Goal: Information Seeking & Learning: Check status

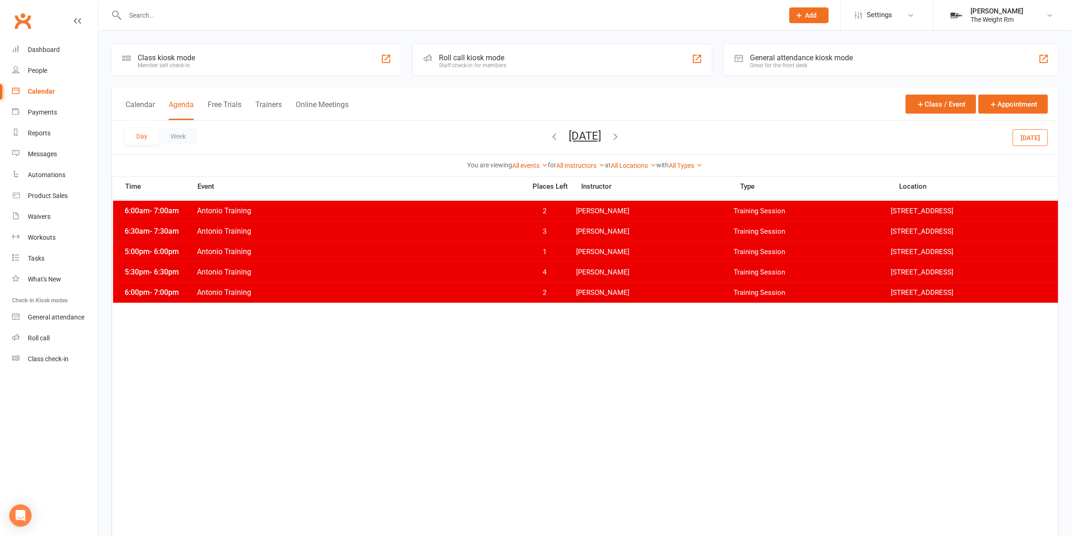
drag, startPoint x: 1032, startPoint y: 133, endPoint x: 1024, endPoint y: 133, distance: 7.9
click at [1032, 133] on button "[DATE]" at bounding box center [1030, 137] width 35 height 17
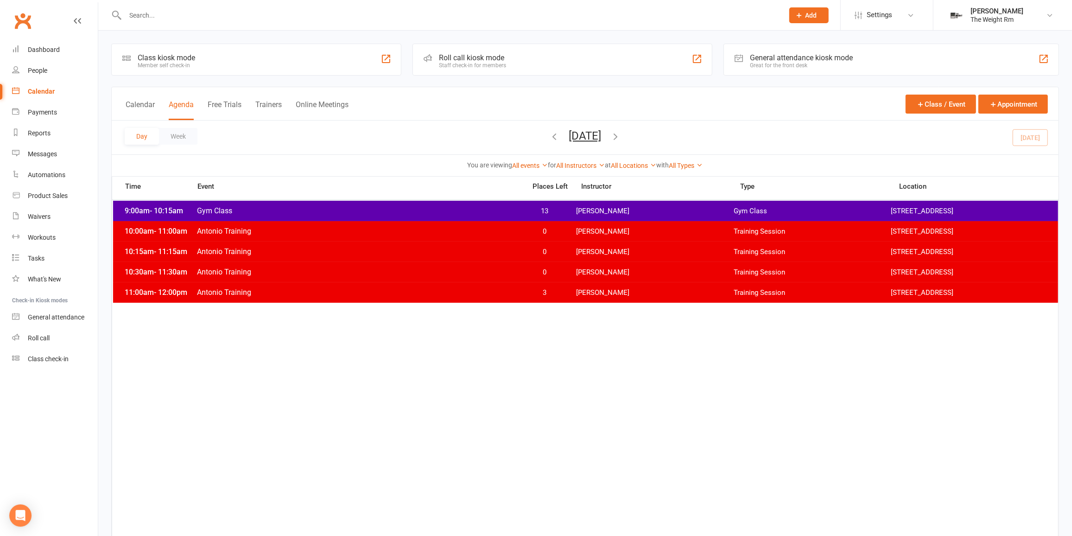
click at [621, 139] on icon "button" at bounding box center [616, 136] width 10 height 10
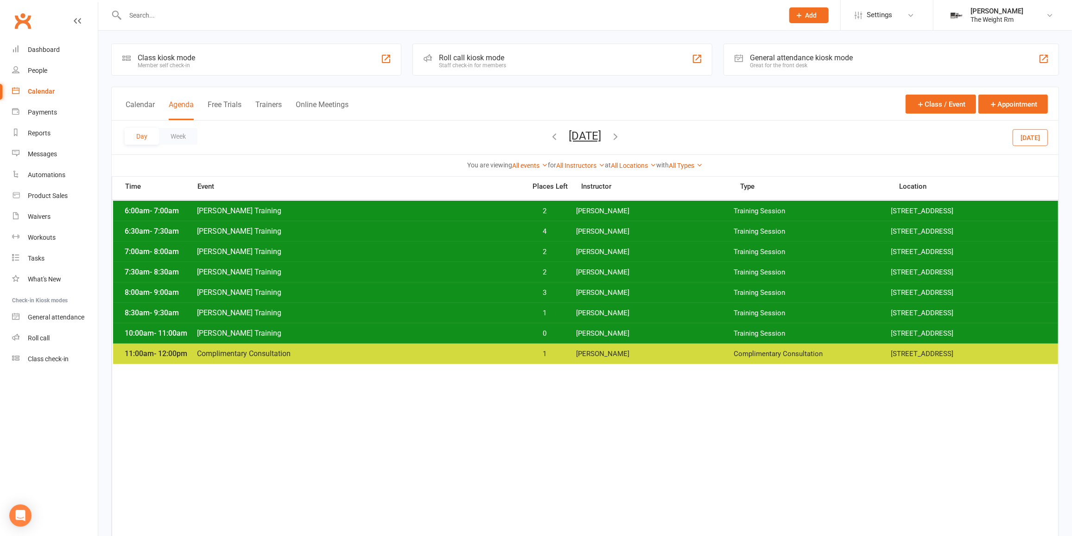
click at [577, 315] on span "[PERSON_NAME]" at bounding box center [655, 313] width 158 height 9
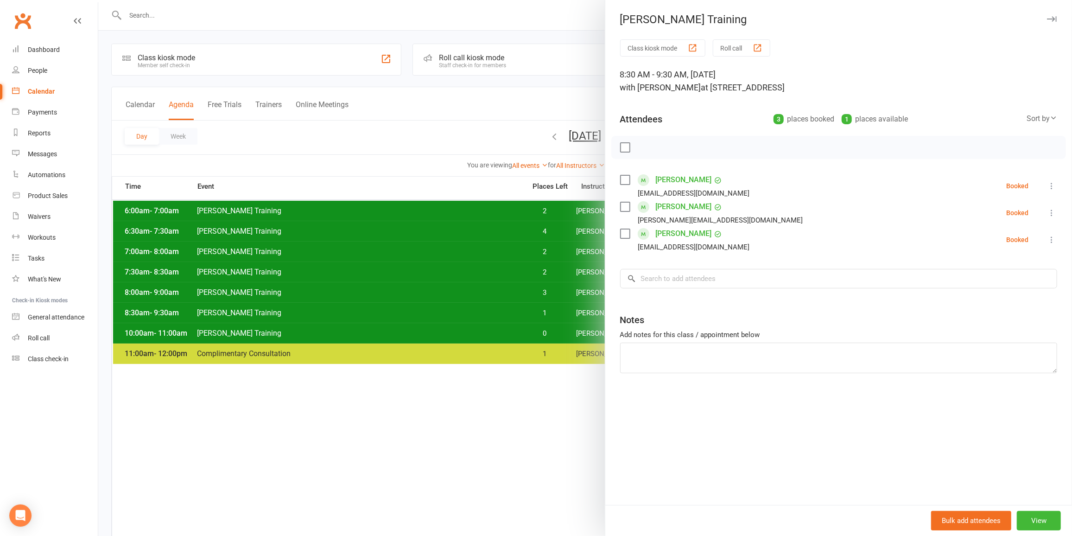
click at [512, 307] on div at bounding box center [585, 268] width 974 height 536
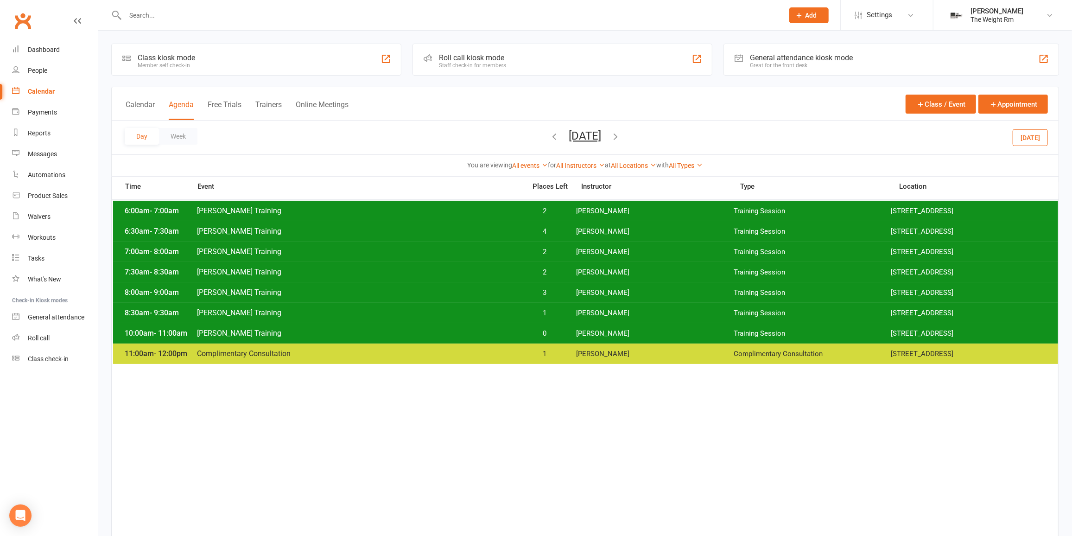
click at [522, 329] on span "0" at bounding box center [544, 333] width 49 height 9
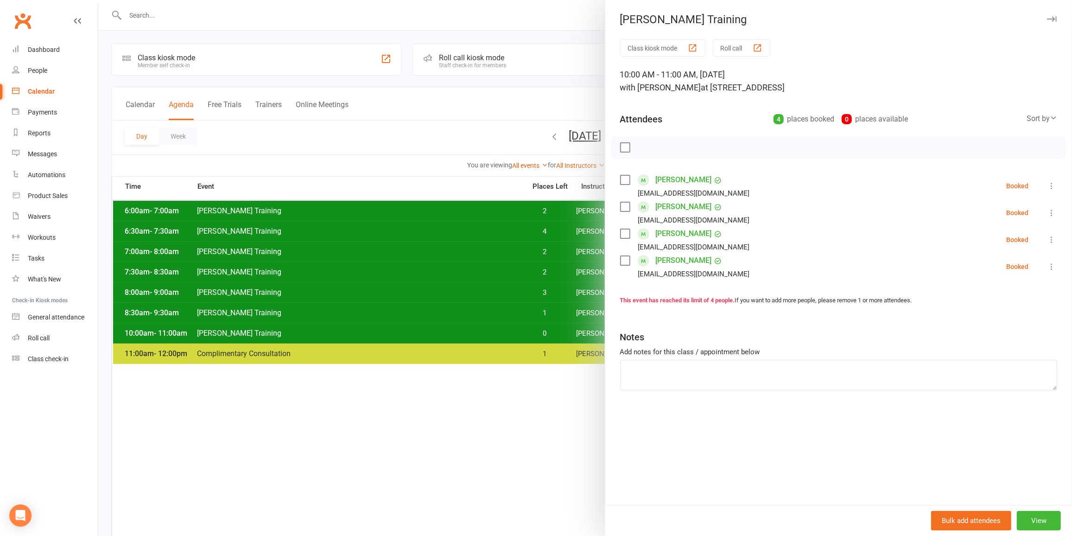
click at [519, 329] on div at bounding box center [585, 268] width 974 height 536
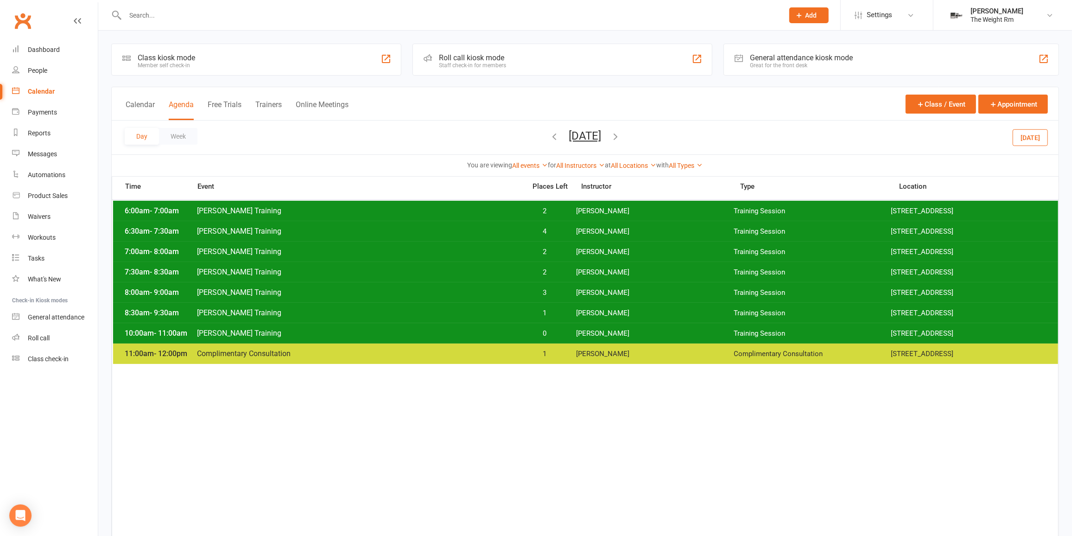
click at [554, 272] on span "2" at bounding box center [544, 272] width 49 height 9
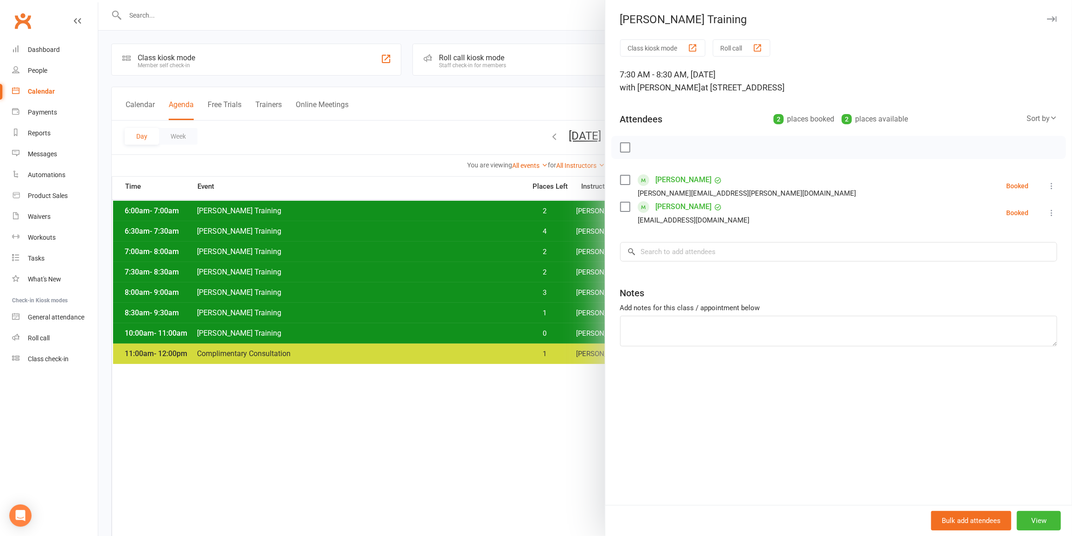
click at [532, 269] on div at bounding box center [585, 268] width 974 height 536
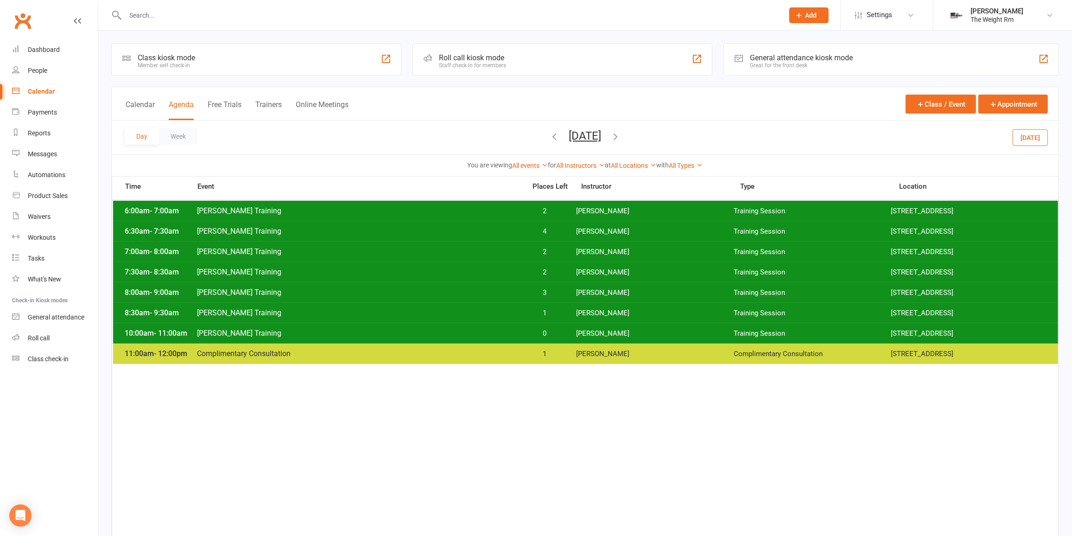
click at [557, 207] on span "2" at bounding box center [544, 211] width 49 height 9
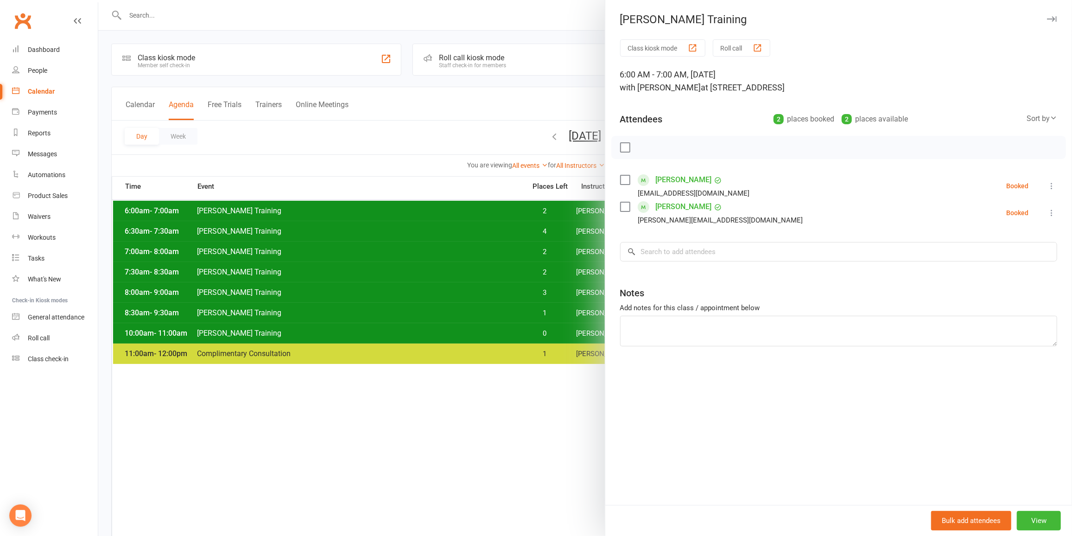
click at [546, 207] on div at bounding box center [585, 268] width 974 height 536
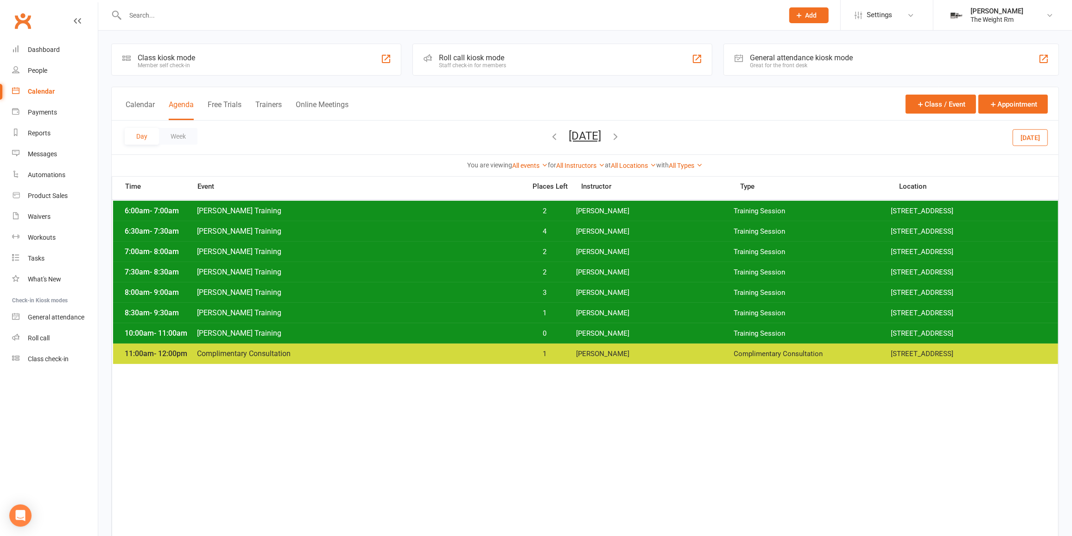
click at [549, 301] on div "8:00am - 9:00am [PERSON_NAME] Training 3 [PERSON_NAME] Training Session [STREET…" at bounding box center [585, 292] width 945 height 20
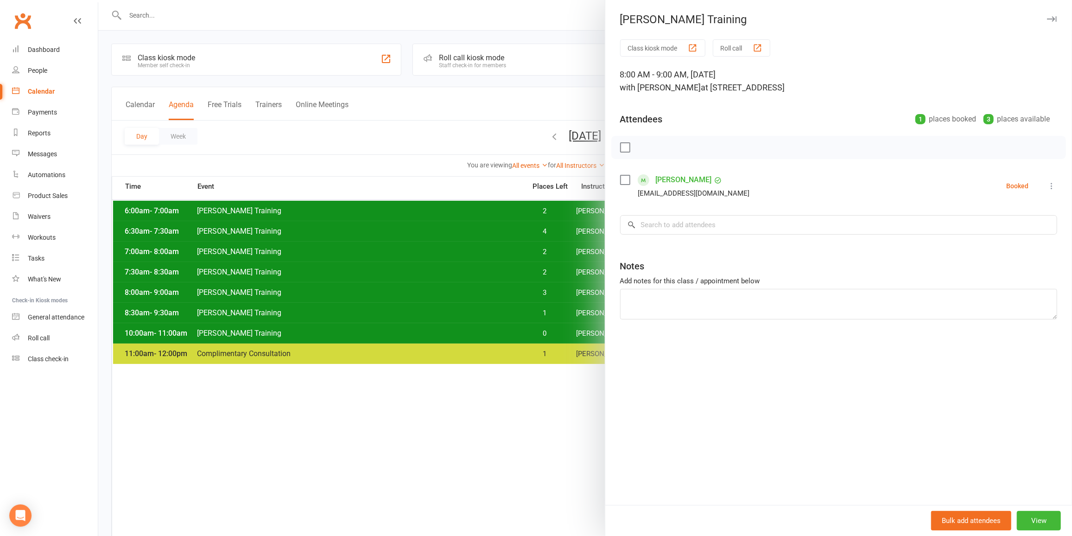
click at [538, 297] on div at bounding box center [585, 268] width 974 height 536
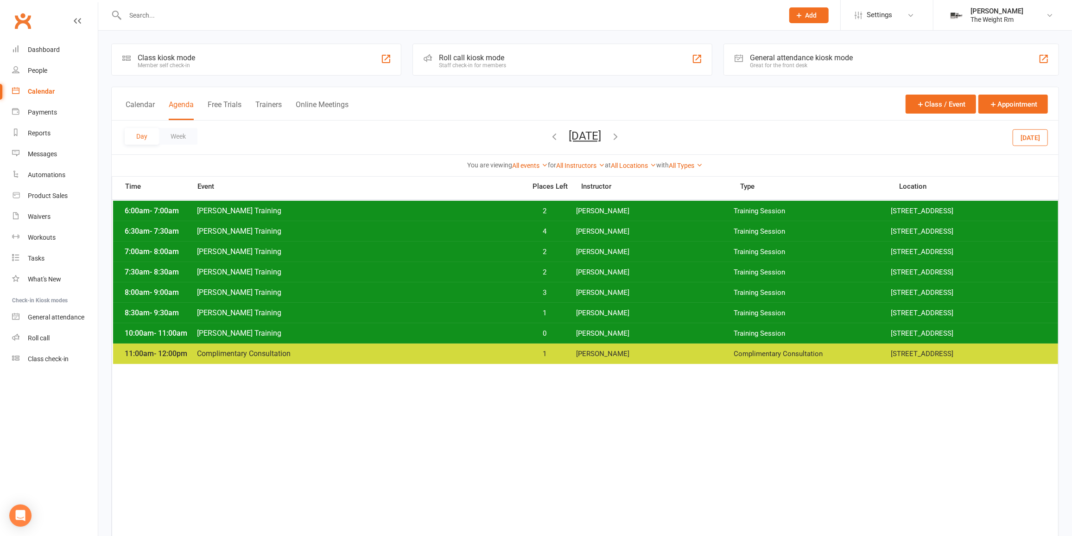
click at [563, 323] on div "10:00am - 11:00am [PERSON_NAME] Training 0 [PERSON_NAME] Training Session [STRE…" at bounding box center [585, 333] width 945 height 20
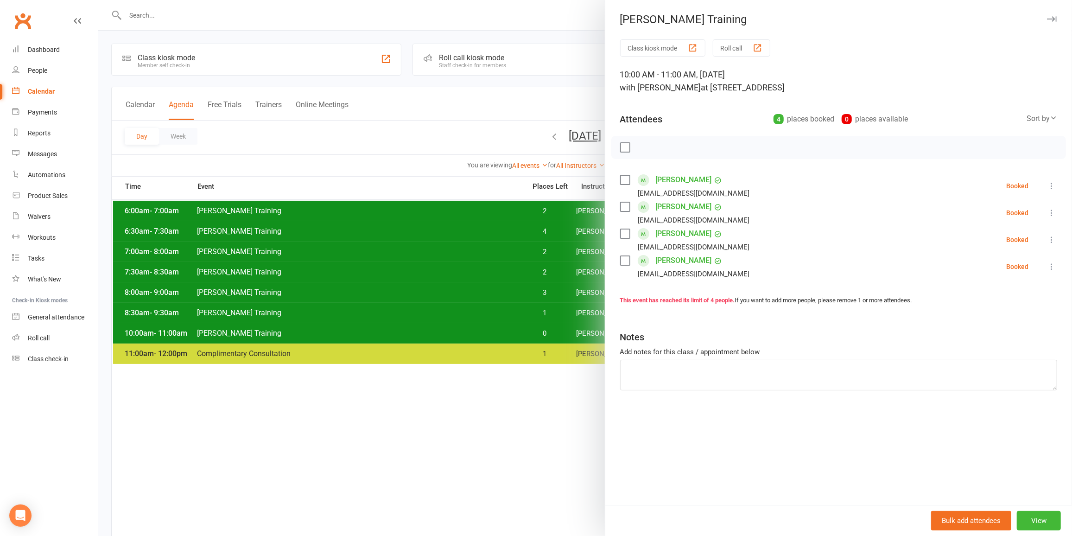
click at [533, 326] on div at bounding box center [585, 268] width 974 height 536
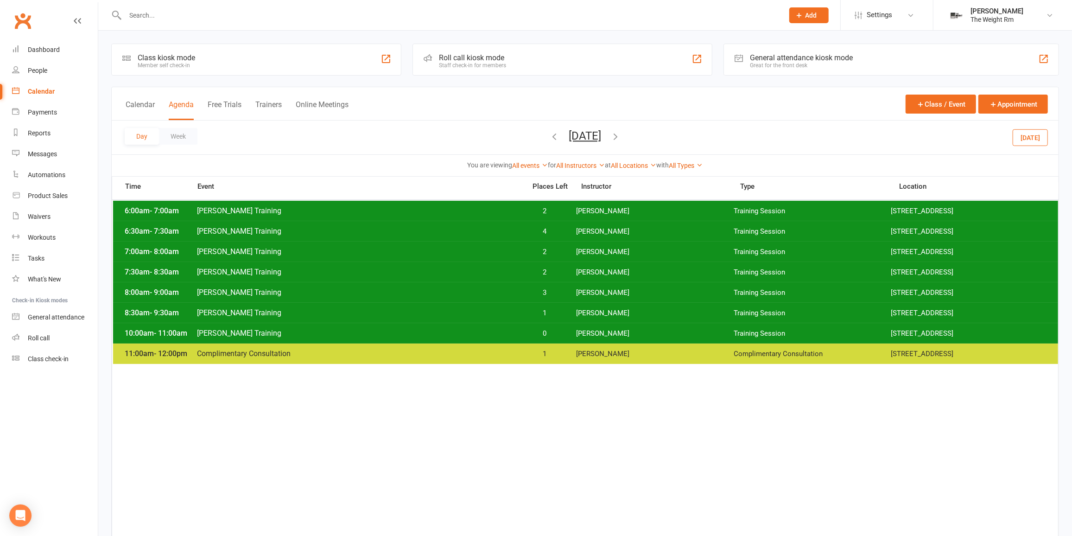
click at [582, 213] on span "[PERSON_NAME]" at bounding box center [655, 211] width 158 height 9
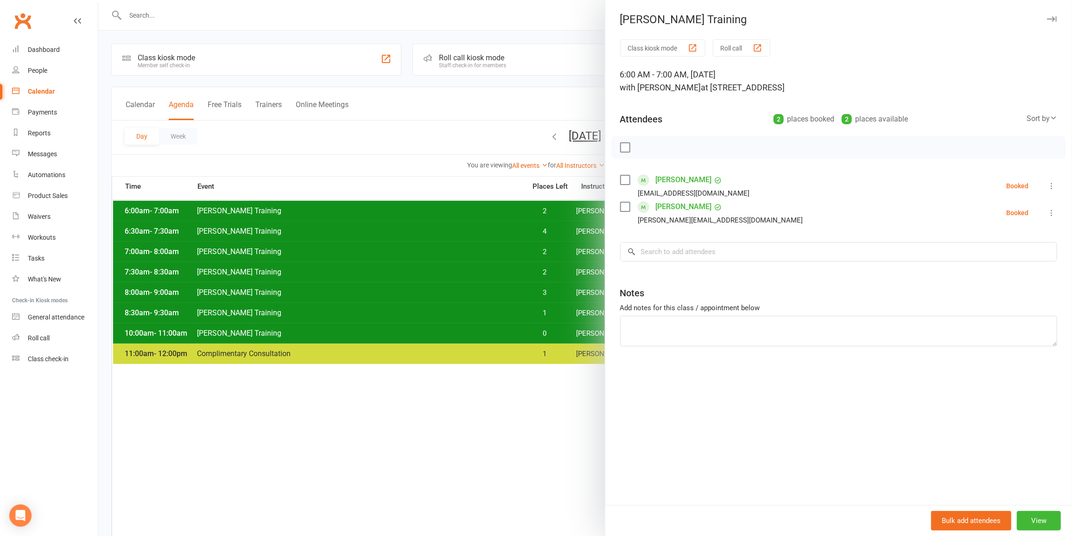
click at [529, 210] on div at bounding box center [585, 268] width 974 height 536
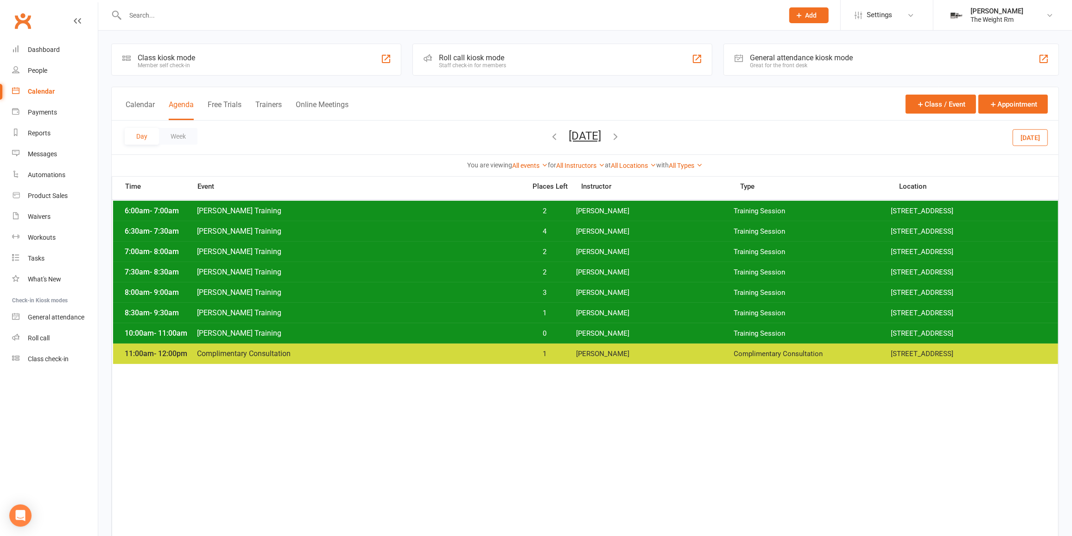
click at [621, 137] on icon "button" at bounding box center [616, 136] width 10 height 10
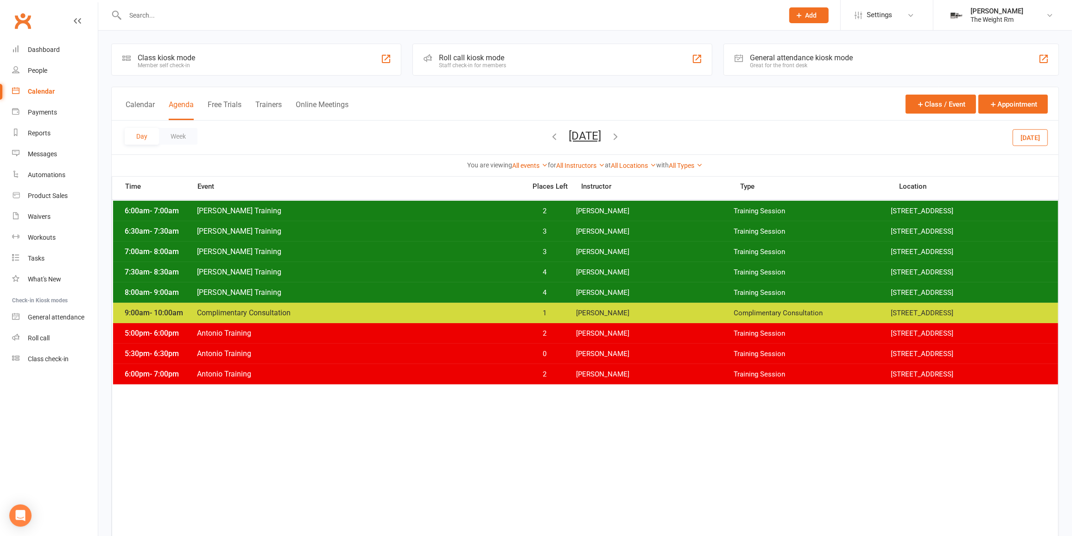
click at [579, 292] on span "[PERSON_NAME]" at bounding box center [655, 292] width 158 height 9
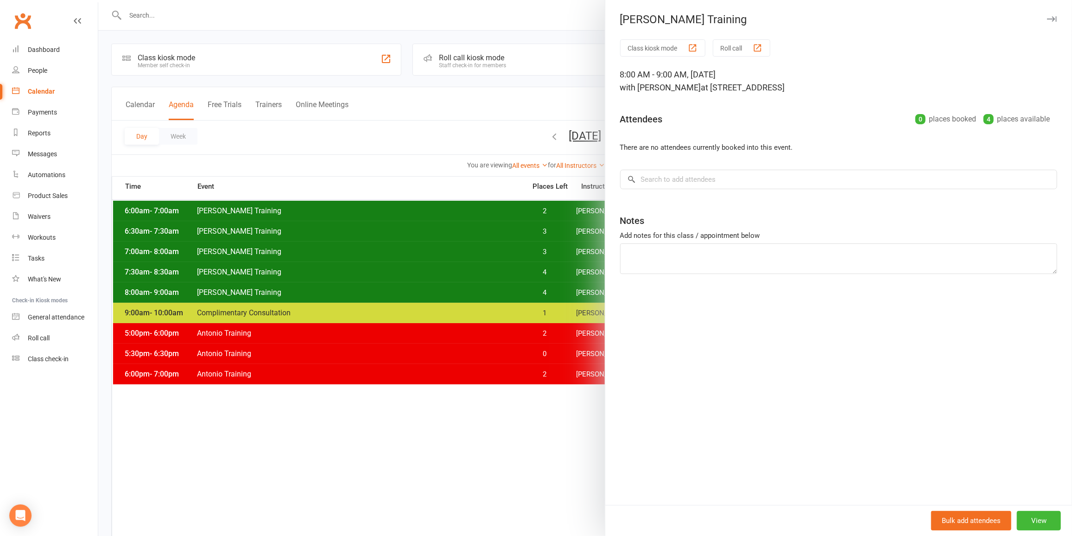
click at [564, 290] on div at bounding box center [585, 268] width 974 height 536
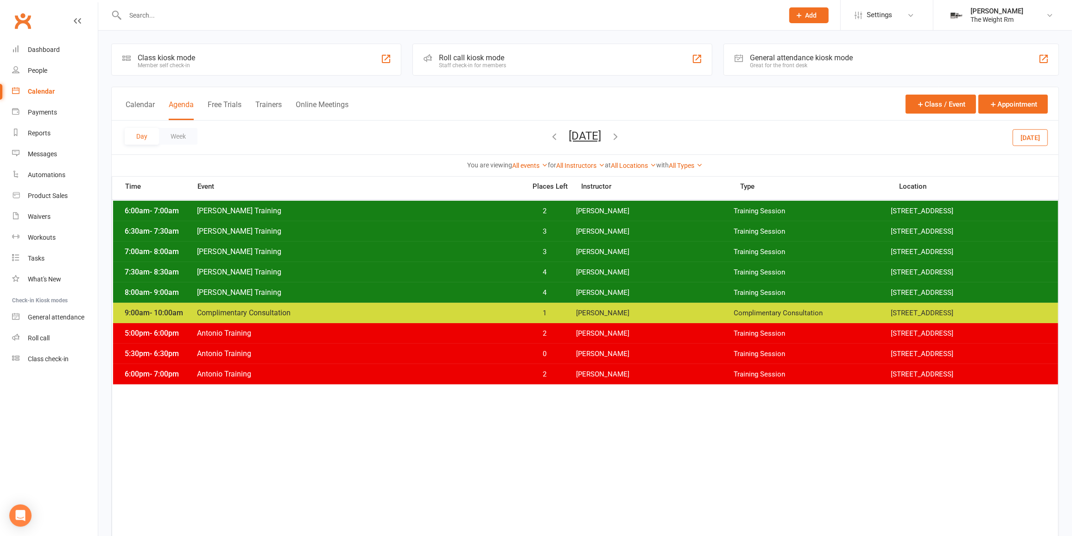
click at [550, 135] on icon "button" at bounding box center [555, 136] width 10 height 10
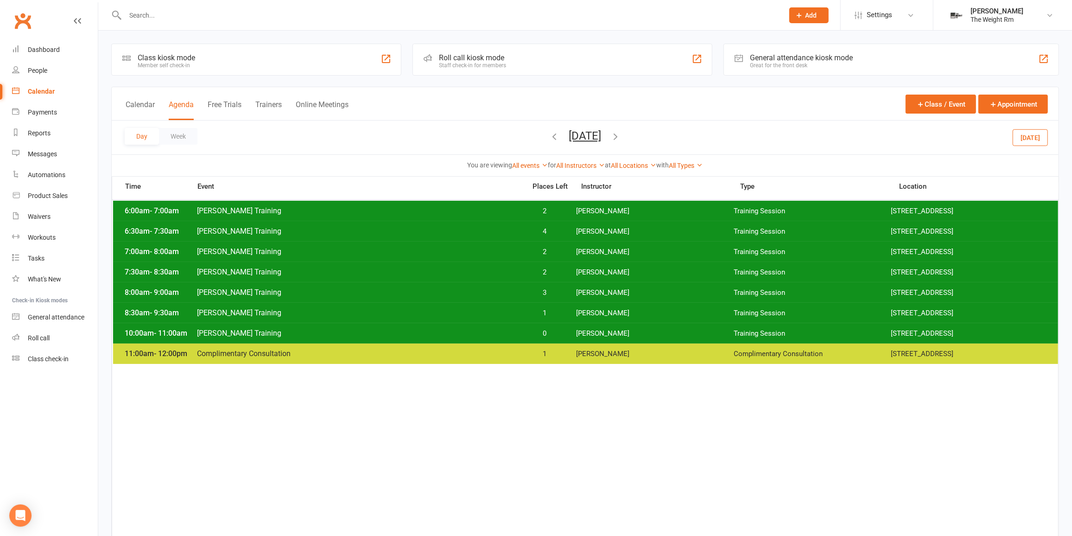
click at [555, 213] on span "2" at bounding box center [544, 211] width 49 height 9
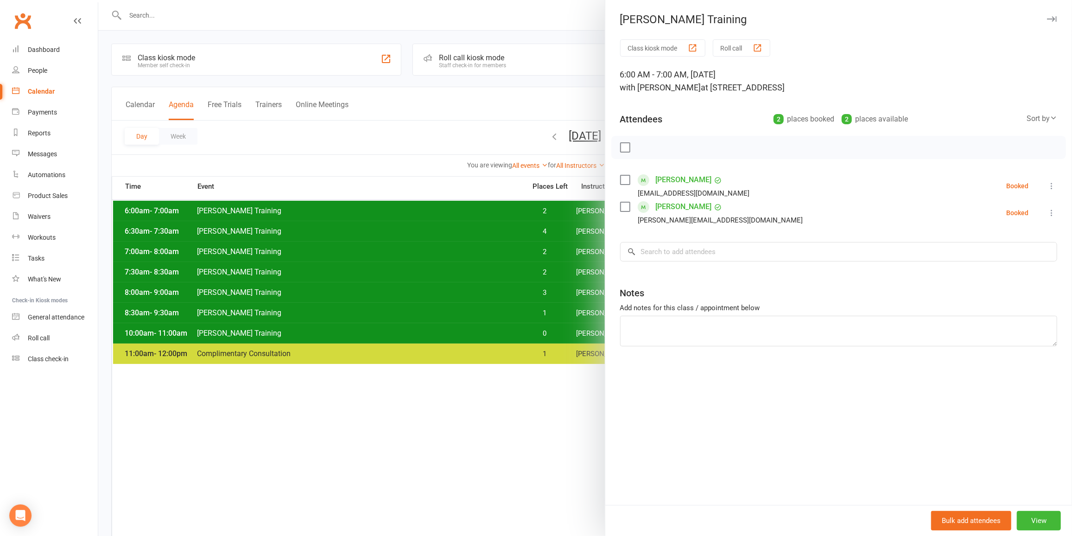
drag, startPoint x: 539, startPoint y: 209, endPoint x: 617, endPoint y: 164, distance: 90.1
click at [540, 209] on div at bounding box center [585, 268] width 974 height 536
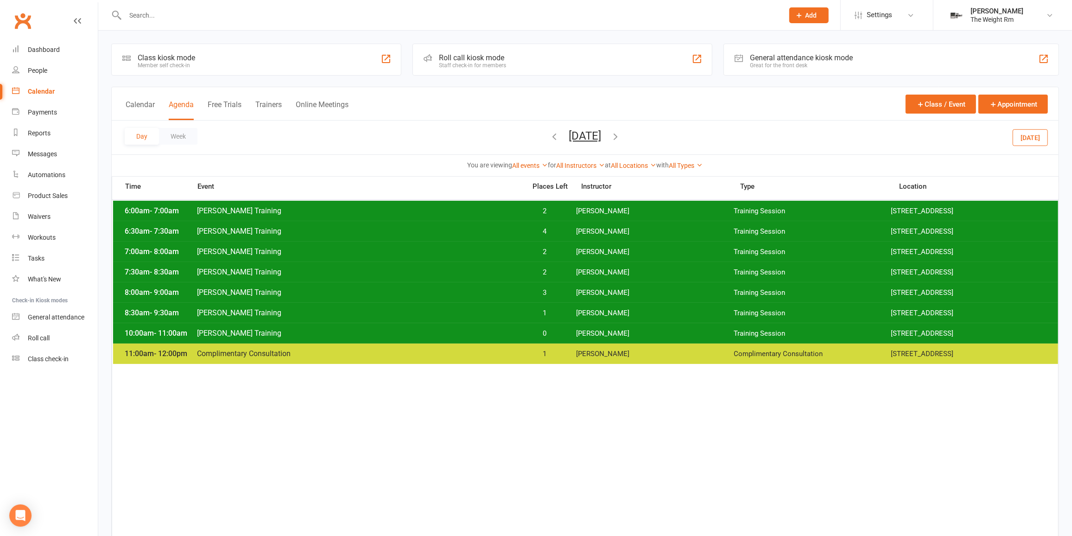
click at [581, 132] on button "[DATE]" at bounding box center [585, 135] width 32 height 13
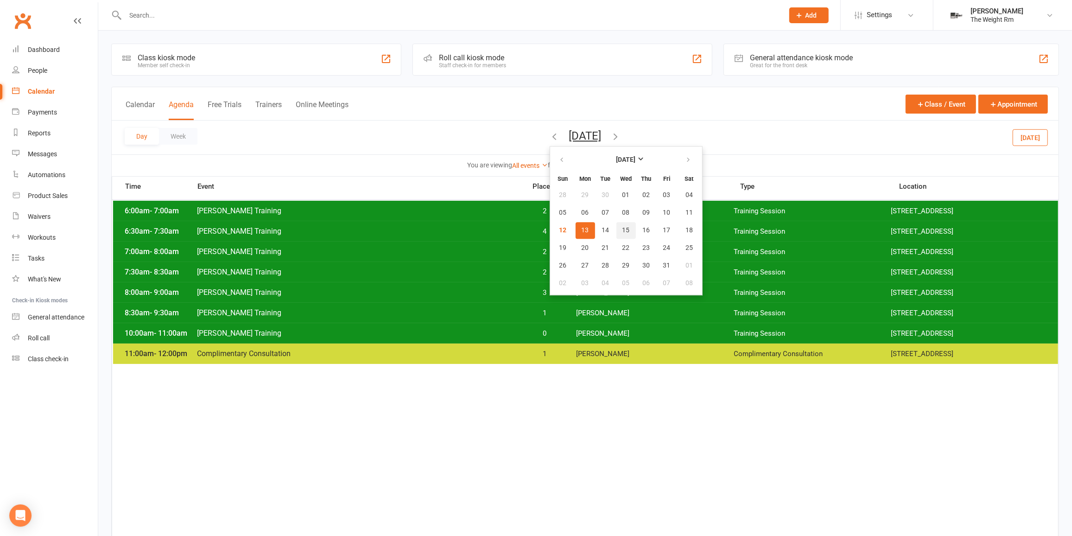
click at [616, 222] on button "15" at bounding box center [625, 230] width 19 height 17
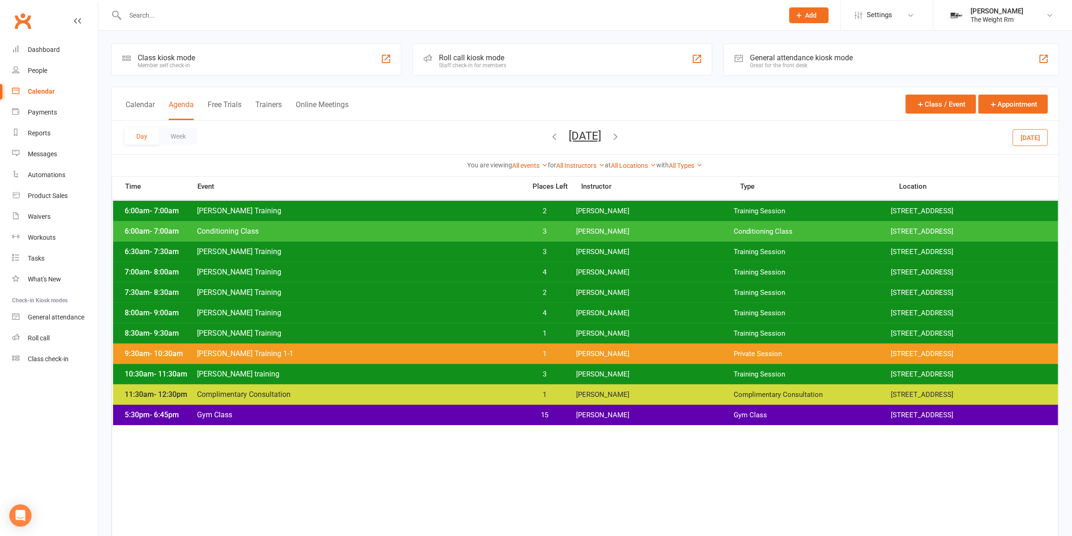
click at [595, 210] on span "[PERSON_NAME]" at bounding box center [655, 211] width 158 height 9
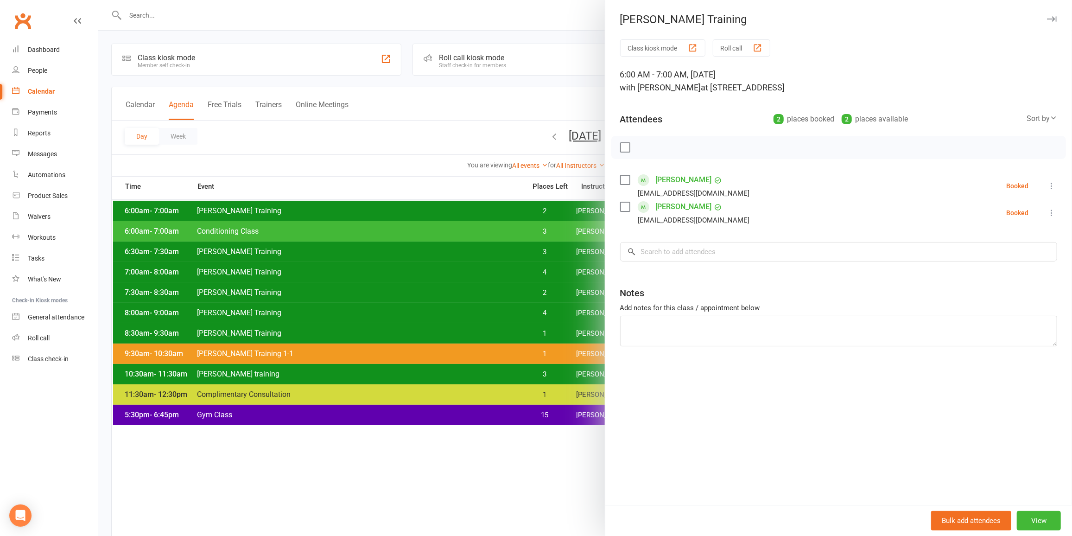
click at [556, 206] on div at bounding box center [585, 268] width 974 height 536
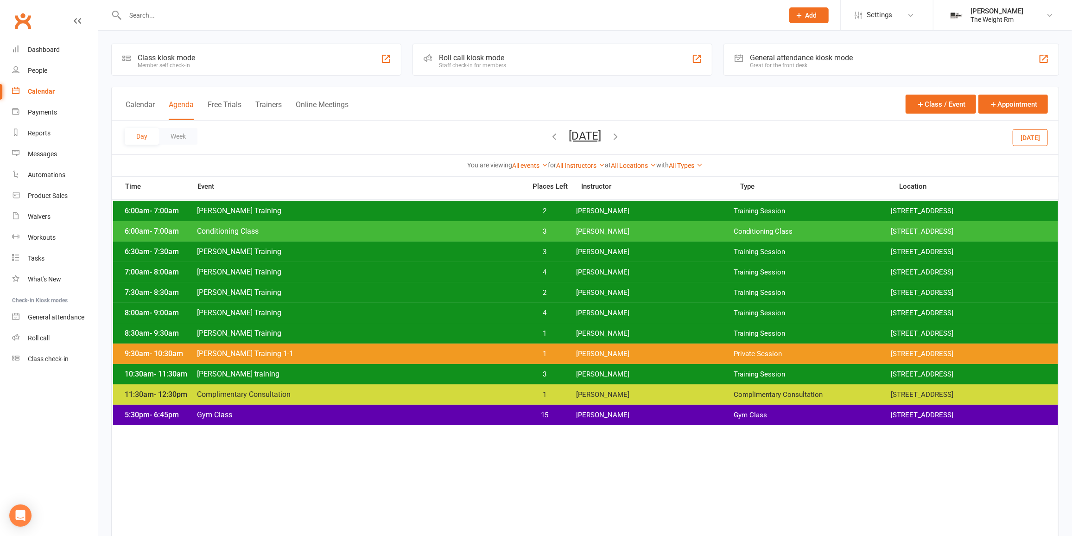
click at [566, 144] on span "[DATE] [DATE] Sun Mon Tue Wed Thu Fri Sat 28 29 30 01 02 03 04 05 06 07 08 09 1…" at bounding box center [585, 137] width 51 height 16
click at [573, 142] on span "[DATE] [DATE] Sun Mon Tue Wed Thu Fri Sat 28 29 30 01 02 03 04 05 06 07 08 09 1…" at bounding box center [585, 137] width 51 height 16
click at [588, 141] on button "[DATE]" at bounding box center [585, 135] width 32 height 13
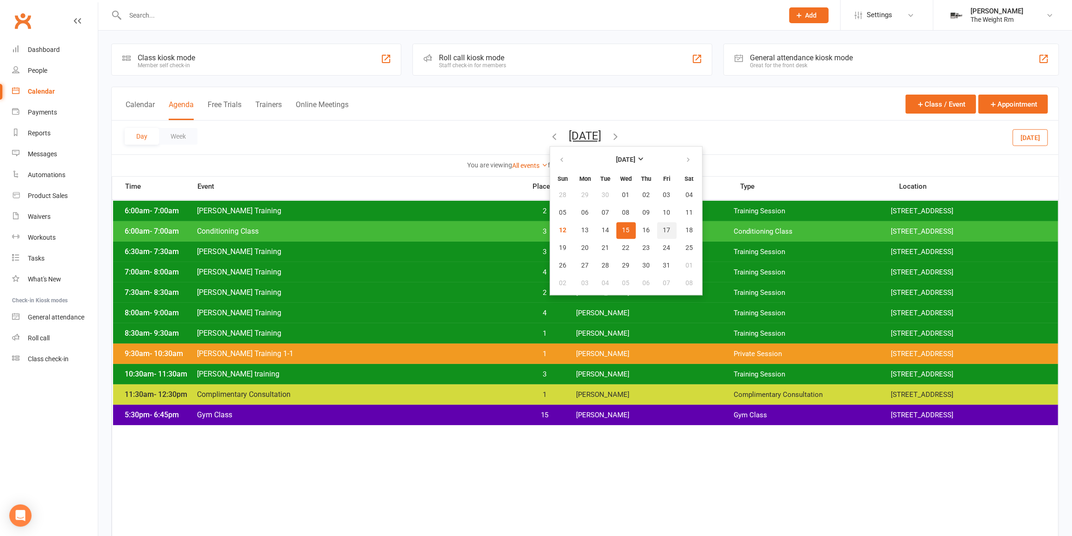
click at [663, 233] on span "17" at bounding box center [666, 230] width 7 height 7
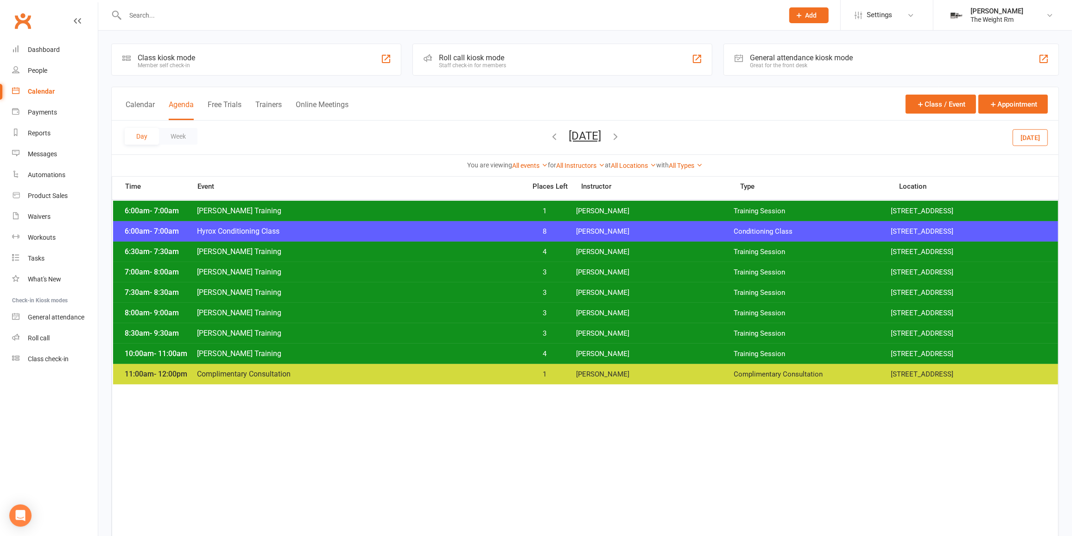
click at [622, 211] on span "[PERSON_NAME]" at bounding box center [655, 211] width 158 height 9
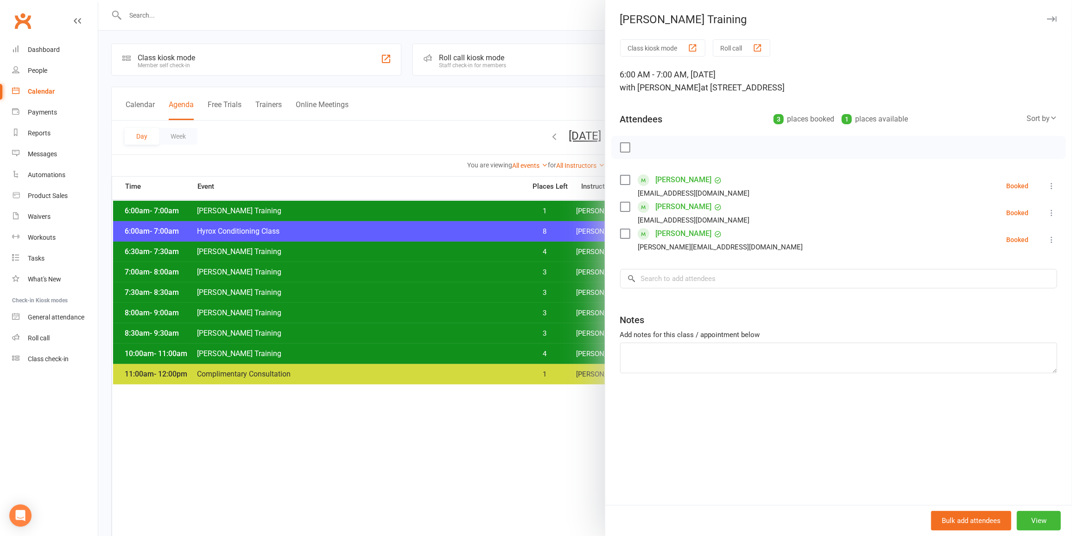
click at [563, 208] on div at bounding box center [585, 268] width 974 height 536
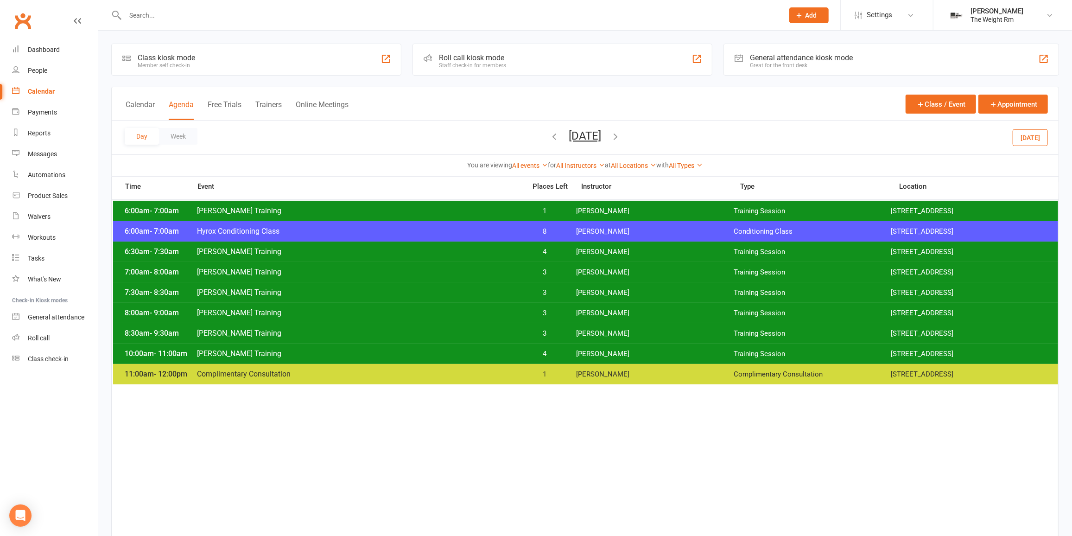
click at [570, 229] on div "6:00am - 7:00am Hyrox Conditioning Class 8 [PERSON_NAME] Conditioning Class [ST…" at bounding box center [585, 231] width 945 height 20
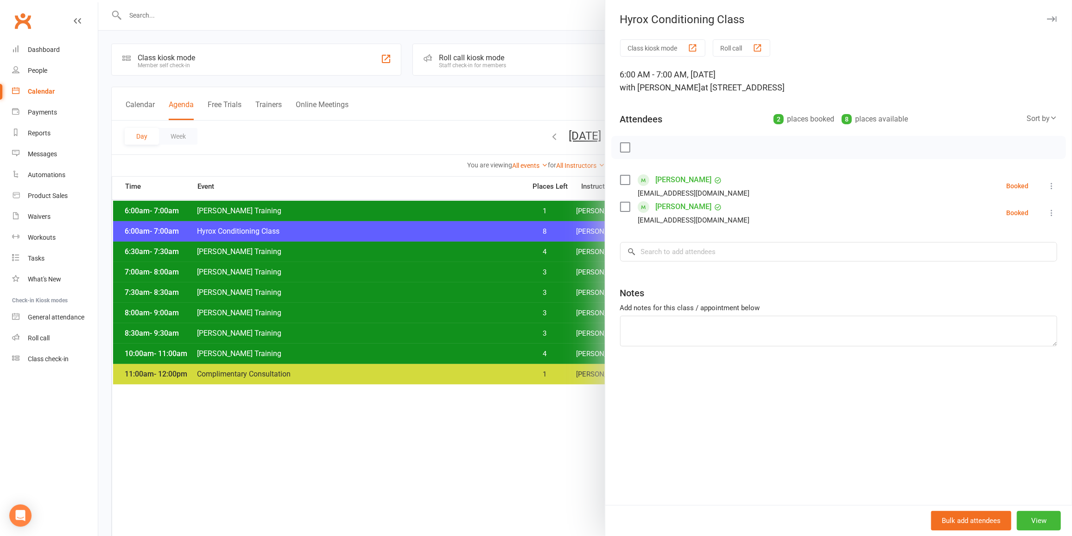
click at [552, 228] on div at bounding box center [585, 268] width 974 height 536
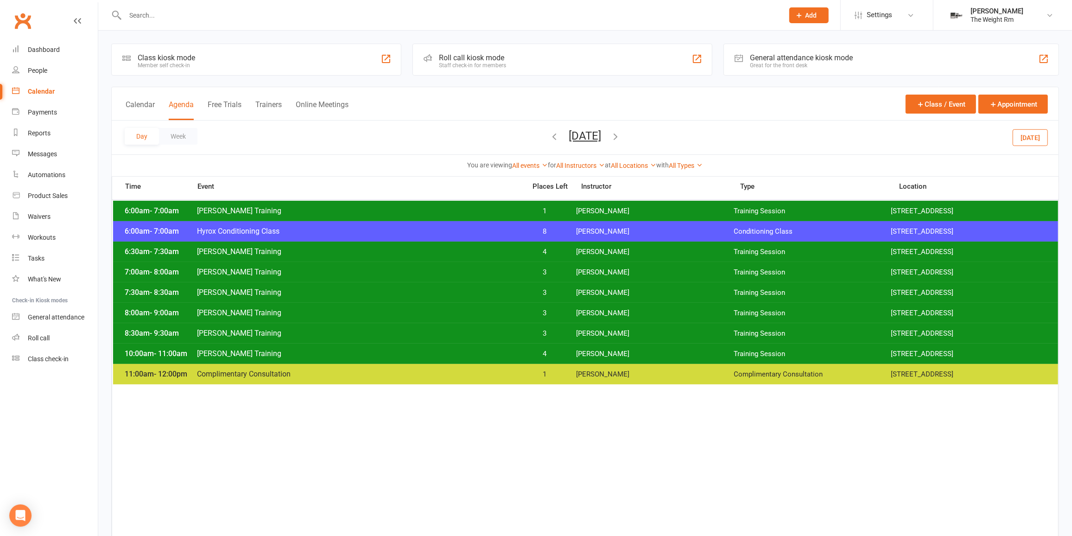
click at [596, 133] on button "[DATE]" at bounding box center [585, 135] width 32 height 13
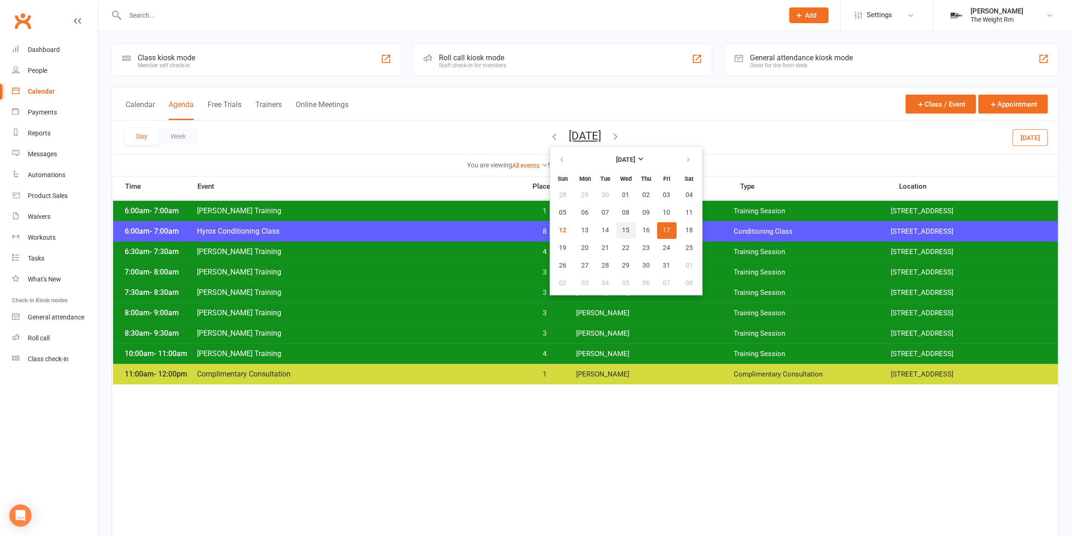
click at [616, 227] on button "15" at bounding box center [625, 230] width 19 height 17
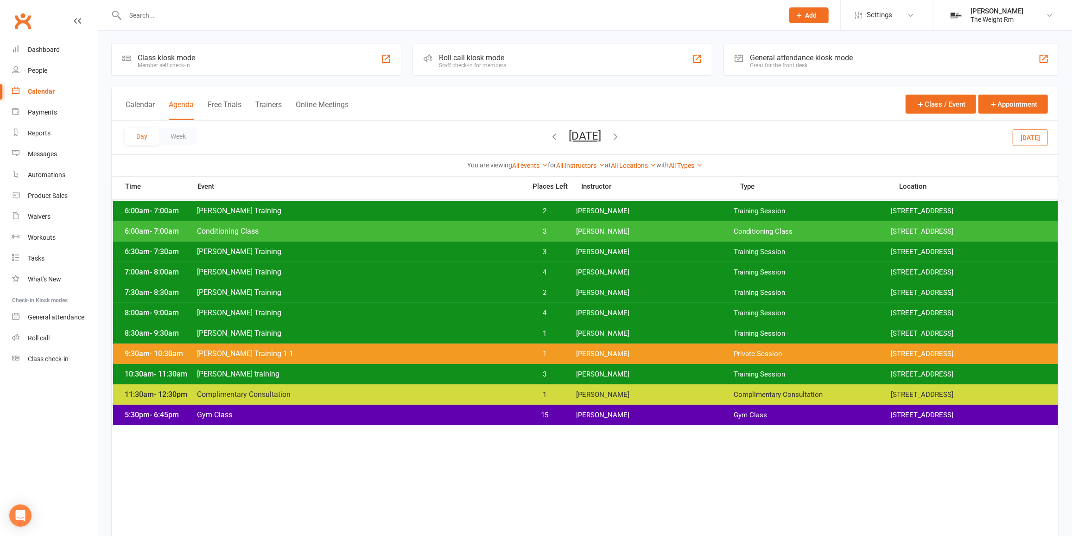
click at [591, 231] on span "[PERSON_NAME]" at bounding box center [655, 231] width 158 height 9
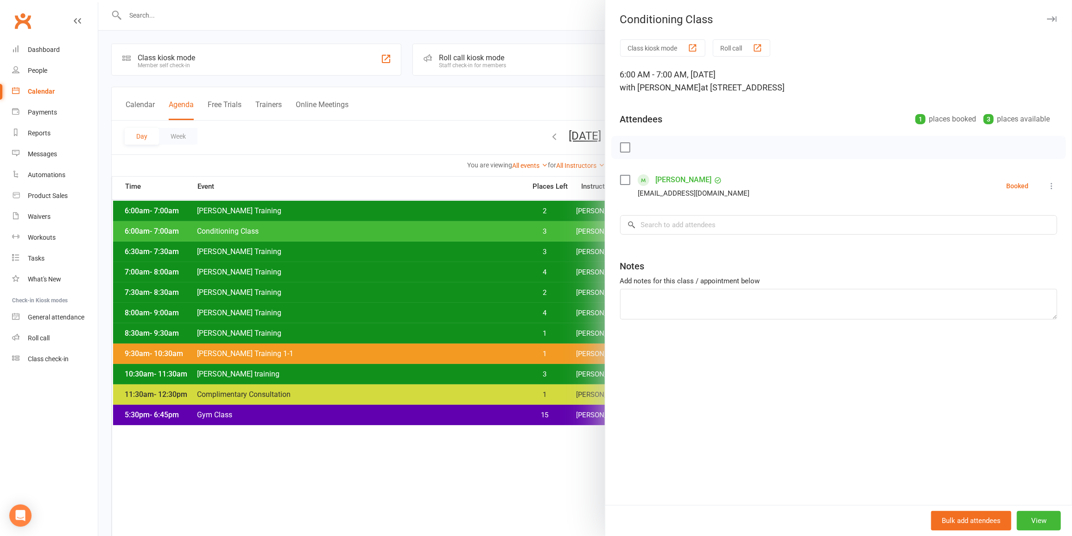
click at [571, 226] on div at bounding box center [585, 268] width 974 height 536
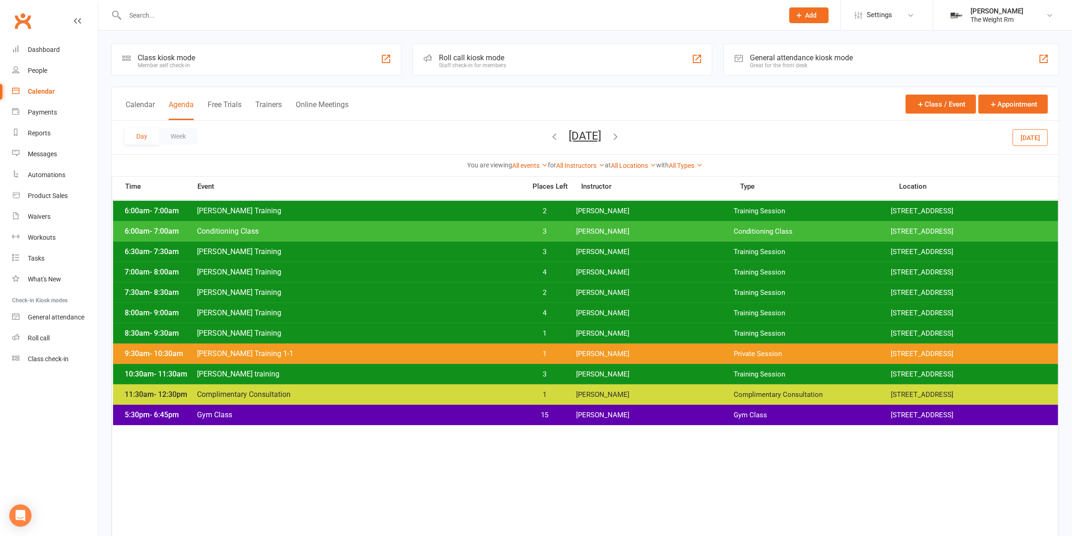
click at [573, 143] on span "[DATE] [DATE] Sun Mon Tue Wed Thu Fri Sat 28 29 30 01 02 03 04 05 06 07 08 09 1…" at bounding box center [585, 137] width 51 height 16
click at [574, 141] on button "[DATE]" at bounding box center [585, 135] width 32 height 13
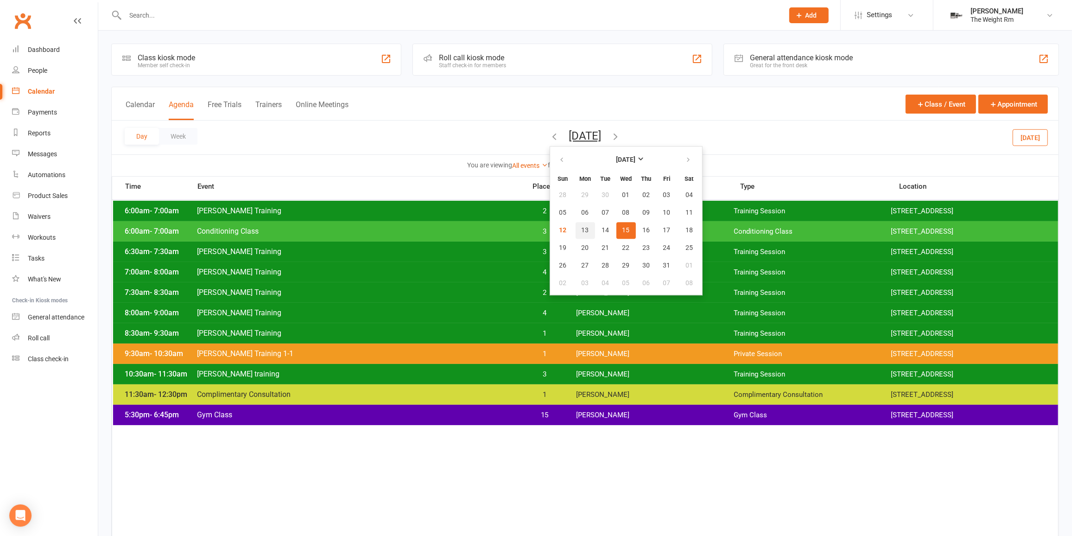
click at [576, 226] on button "13" at bounding box center [585, 230] width 19 height 17
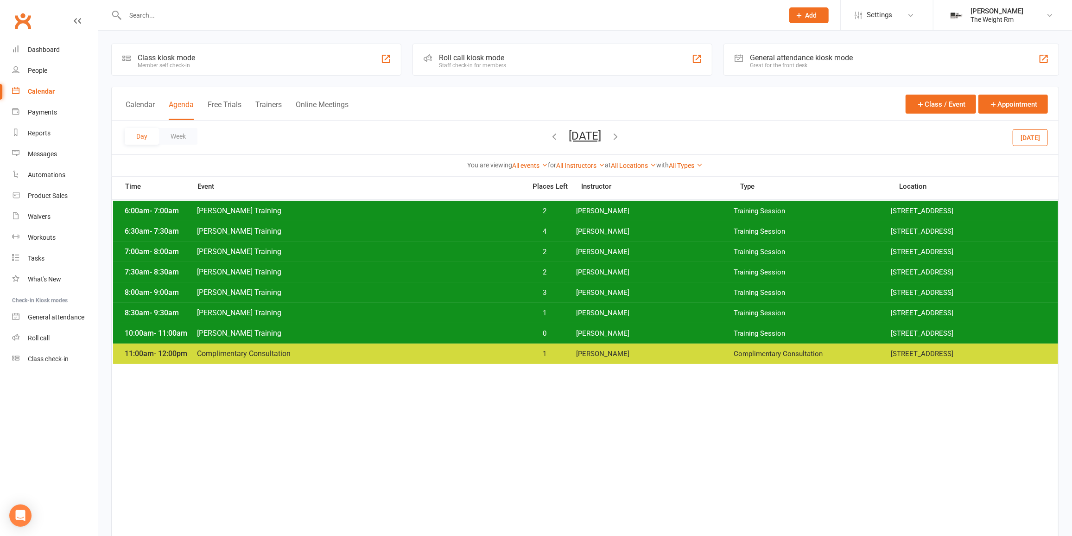
click at [591, 211] on span "[PERSON_NAME]" at bounding box center [655, 211] width 158 height 9
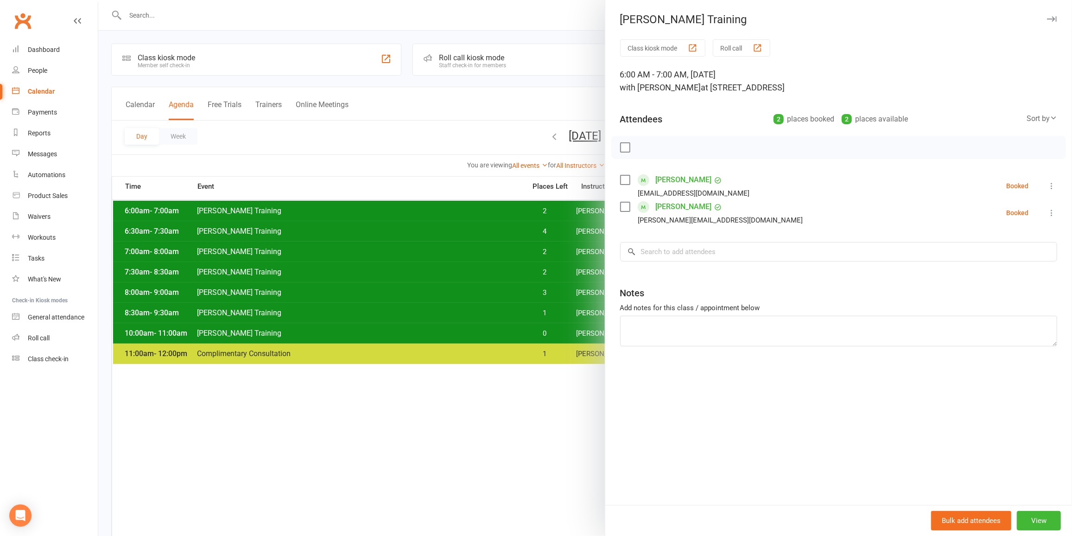
click at [548, 209] on div at bounding box center [585, 268] width 974 height 536
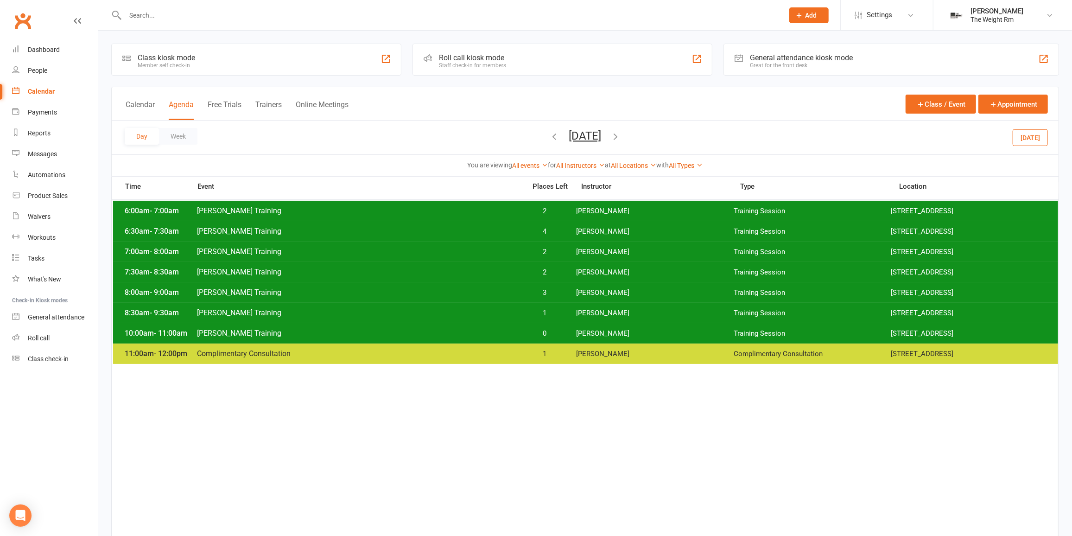
click at [242, 18] on input "text" at bounding box center [449, 15] width 655 height 13
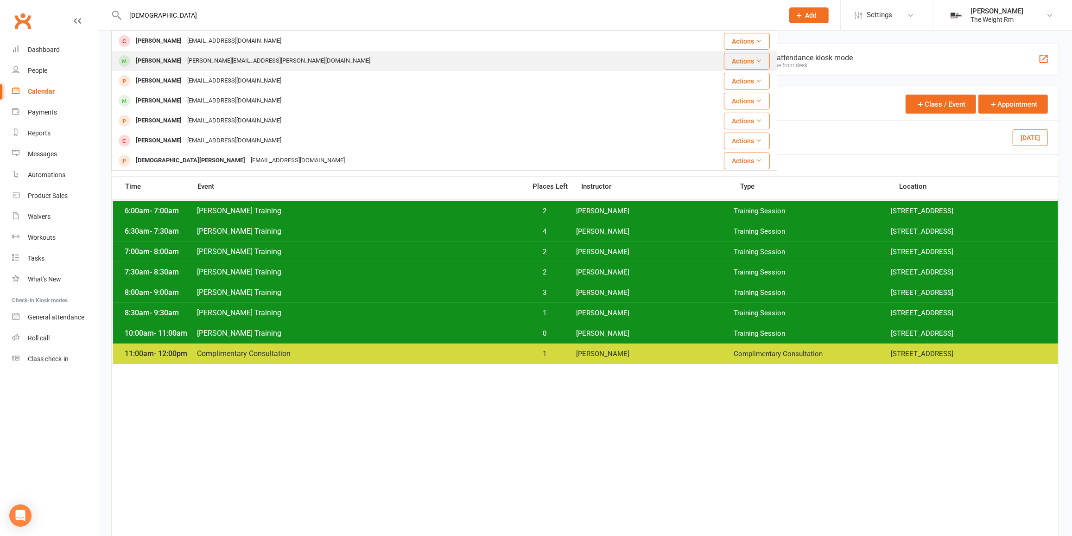
type input "[DEMOGRAPHIC_DATA]"
click at [215, 61] on div "[PERSON_NAME][EMAIL_ADDRESS][PERSON_NAME][DOMAIN_NAME]" at bounding box center [278, 60] width 189 height 13
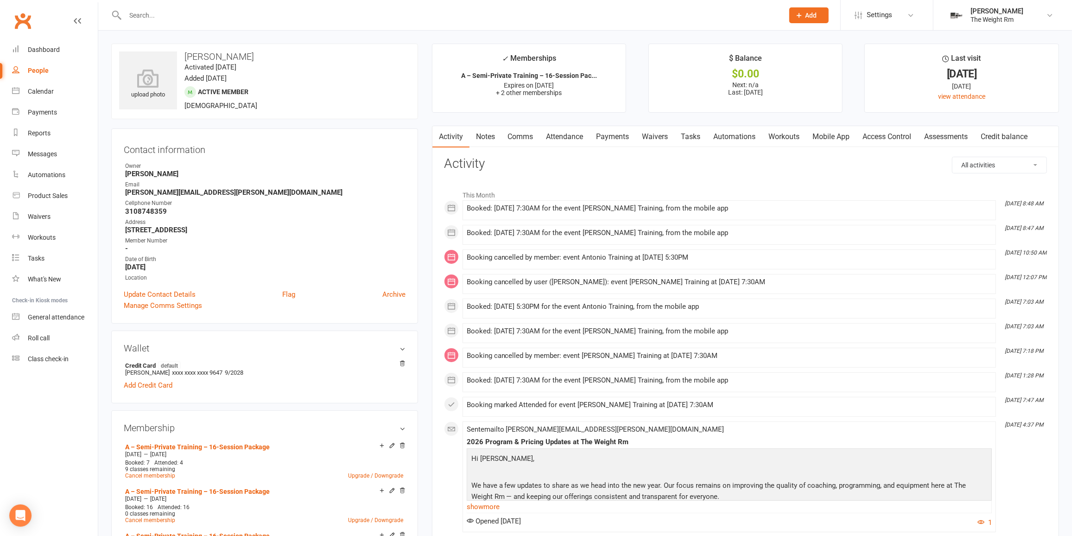
click at [550, 136] on link "Attendance" at bounding box center [565, 136] width 50 height 21
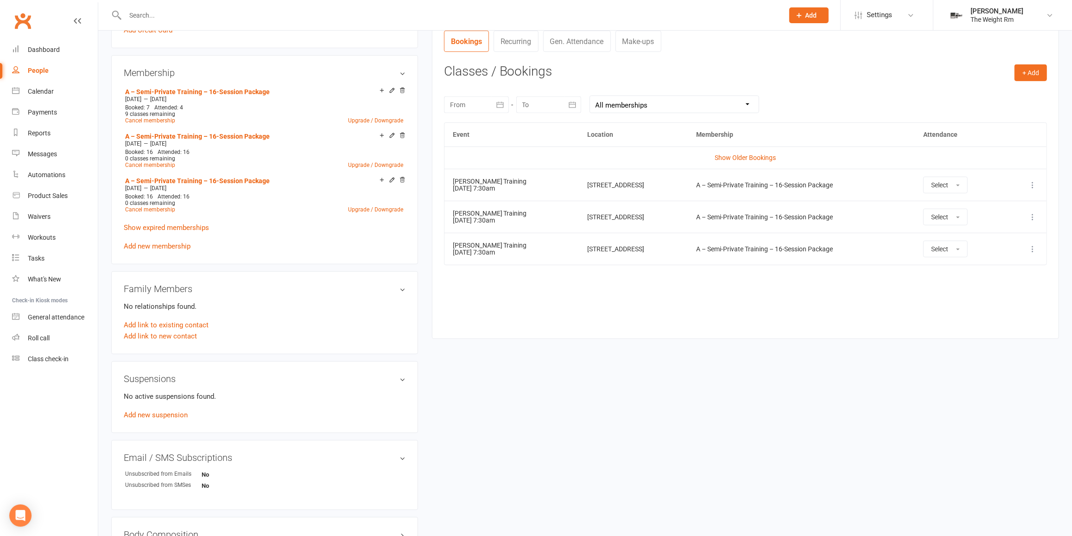
scroll to position [295, 0]
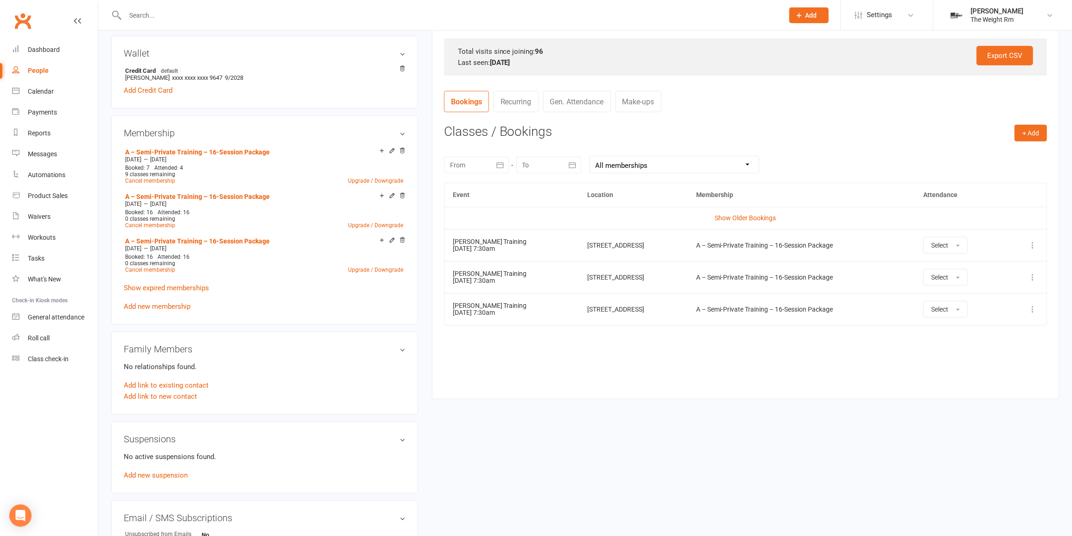
click at [504, 172] on div "[DATE] Sun Mon Tue Wed Thu Fri Sat 40 28 29 30 01 02 03 04 41 05 06 07 08 09 10…" at bounding box center [745, 164] width 603 height 36
click at [502, 169] on button "button" at bounding box center [500, 165] width 17 height 17
click at [566, 237] on button "09" at bounding box center [562, 240] width 19 height 17
click at [495, 167] on icon "button" at bounding box center [499, 164] width 9 height 9
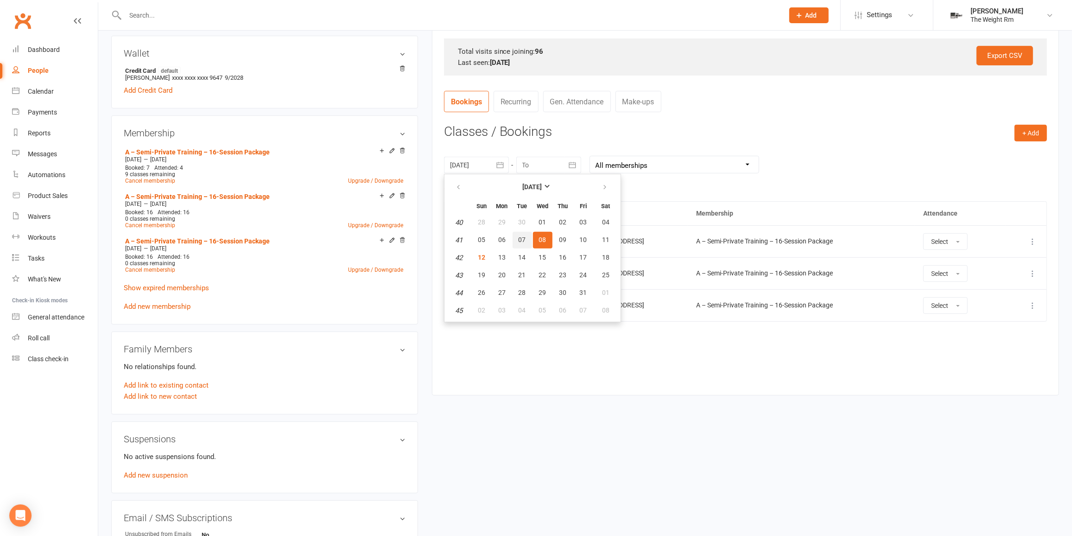
click at [519, 240] on span "07" at bounding box center [522, 239] width 7 height 7
type input "[DATE]"
click at [71, 77] on link "People" at bounding box center [55, 70] width 86 height 21
select select "100"
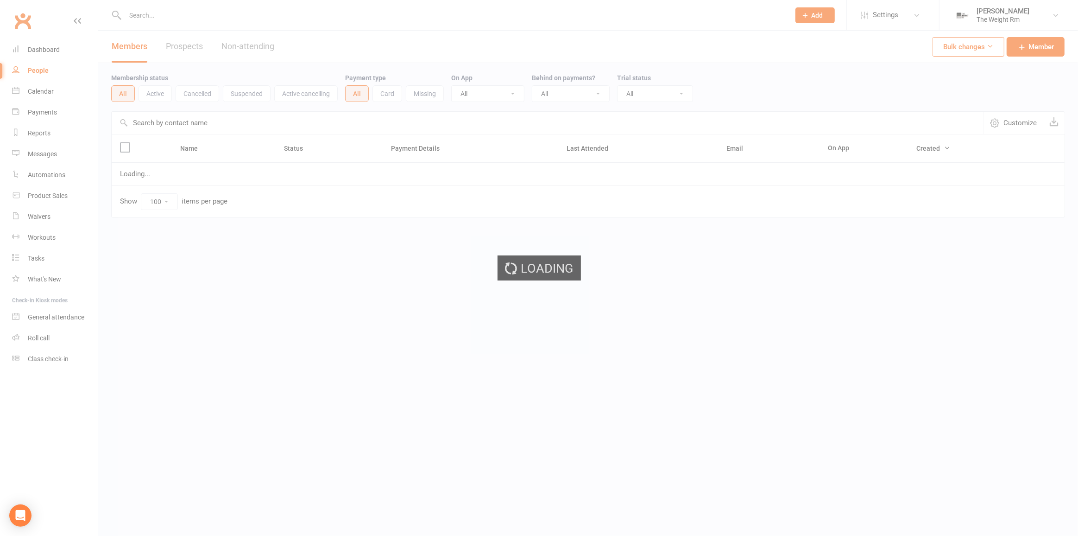
click at [63, 90] on ui-view "Prospect Member Non-attending contact Class / event Appointment Task Membership…" at bounding box center [539, 128] width 1078 height 252
click at [63, 90] on link "Calendar" at bounding box center [55, 91] width 86 height 21
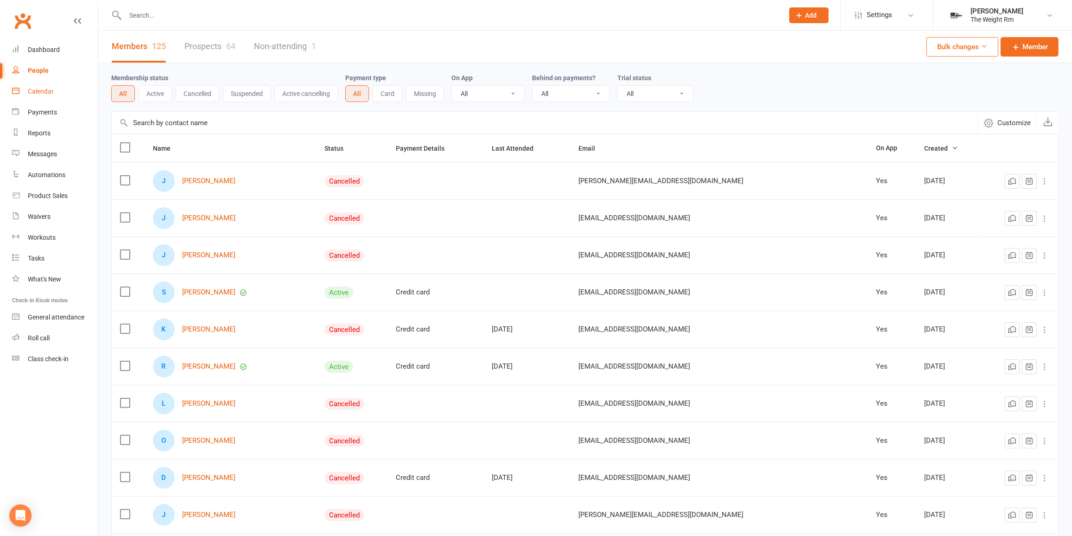
click at [61, 89] on link "Calendar" at bounding box center [55, 91] width 86 height 21
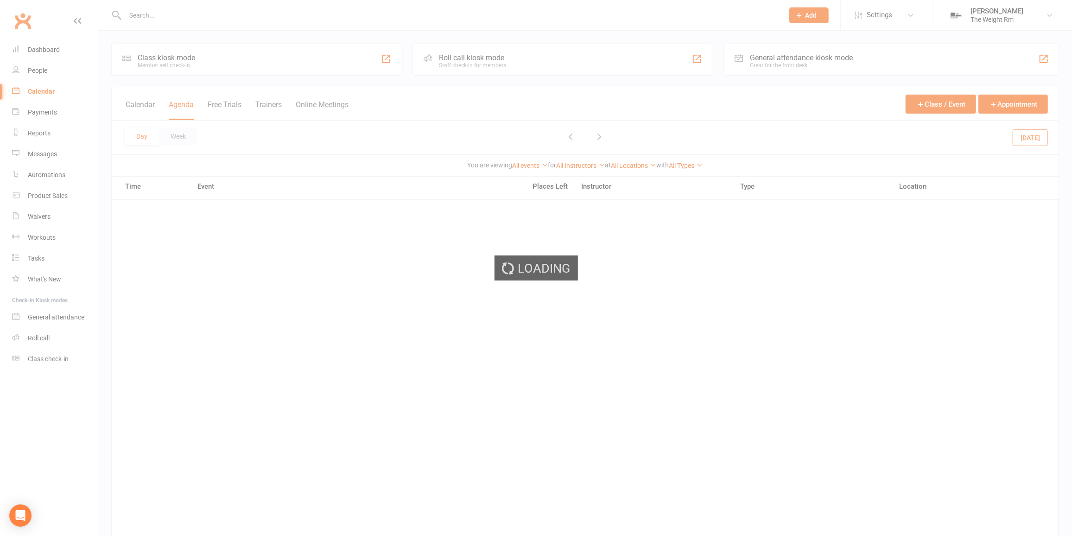
click at [61, 89] on div "Loading" at bounding box center [536, 268] width 1072 height 536
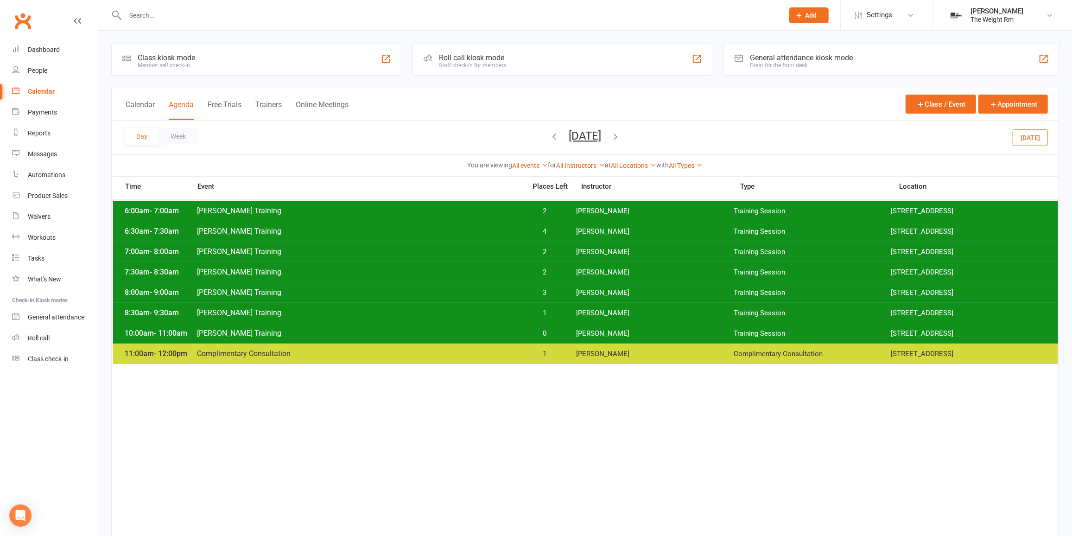
click at [552, 217] on div "6:00am - 7:00am [PERSON_NAME] Training 2 [PERSON_NAME] Training Session [STREET…" at bounding box center [585, 211] width 945 height 20
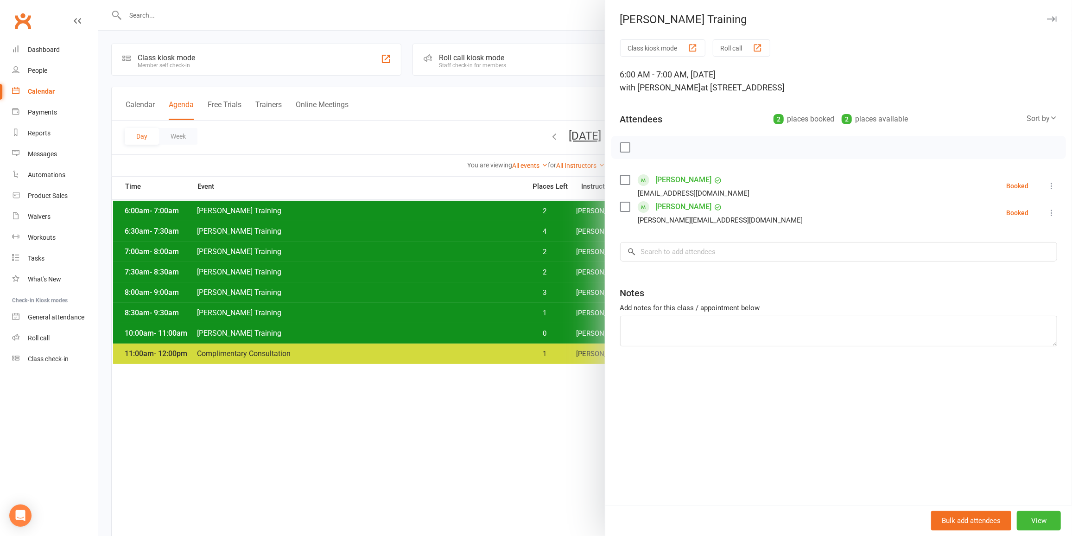
click at [459, 209] on div at bounding box center [585, 268] width 974 height 536
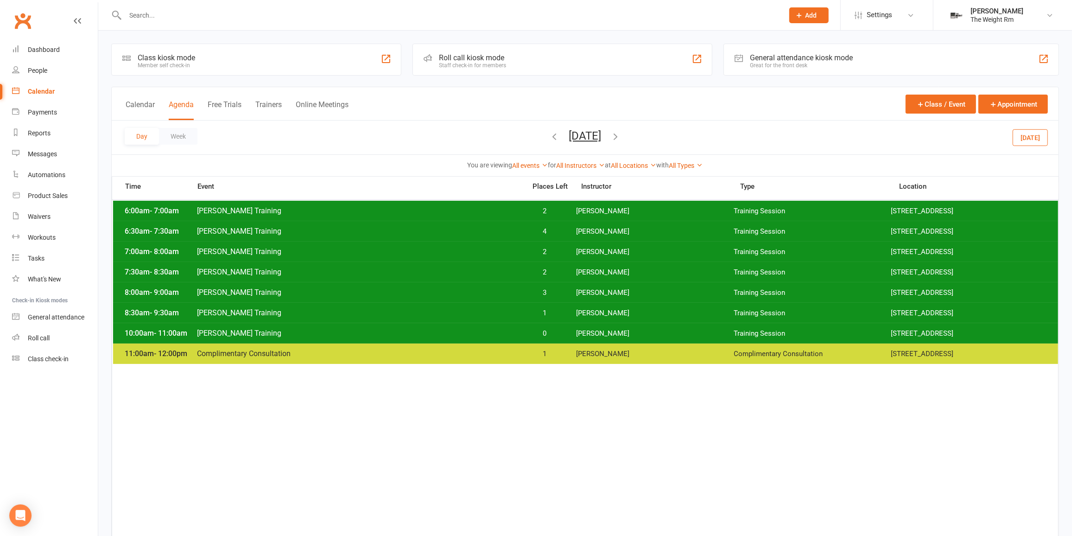
click at [605, 248] on span "[PERSON_NAME]" at bounding box center [655, 251] width 158 height 9
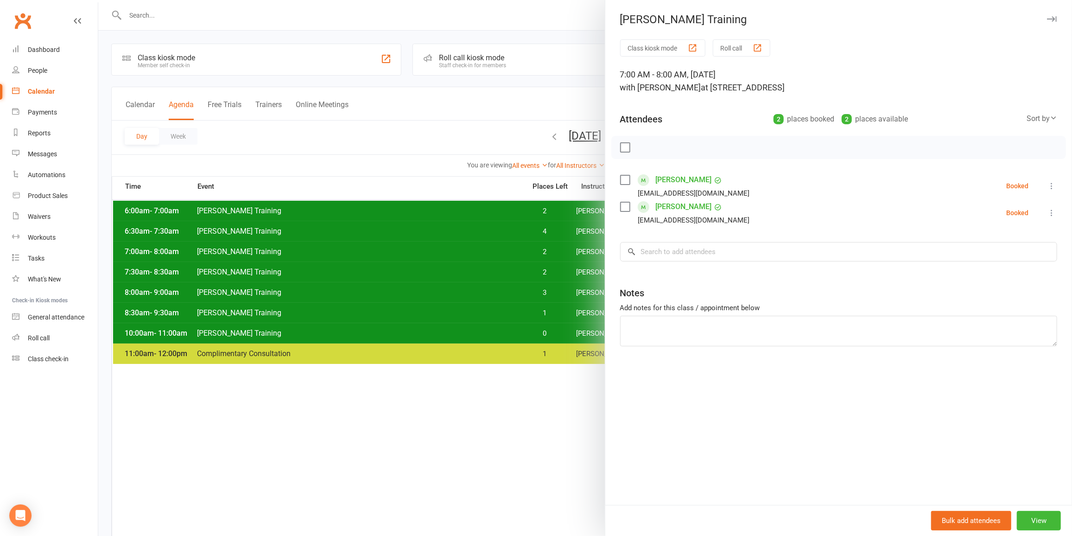
click at [557, 255] on div at bounding box center [585, 268] width 974 height 536
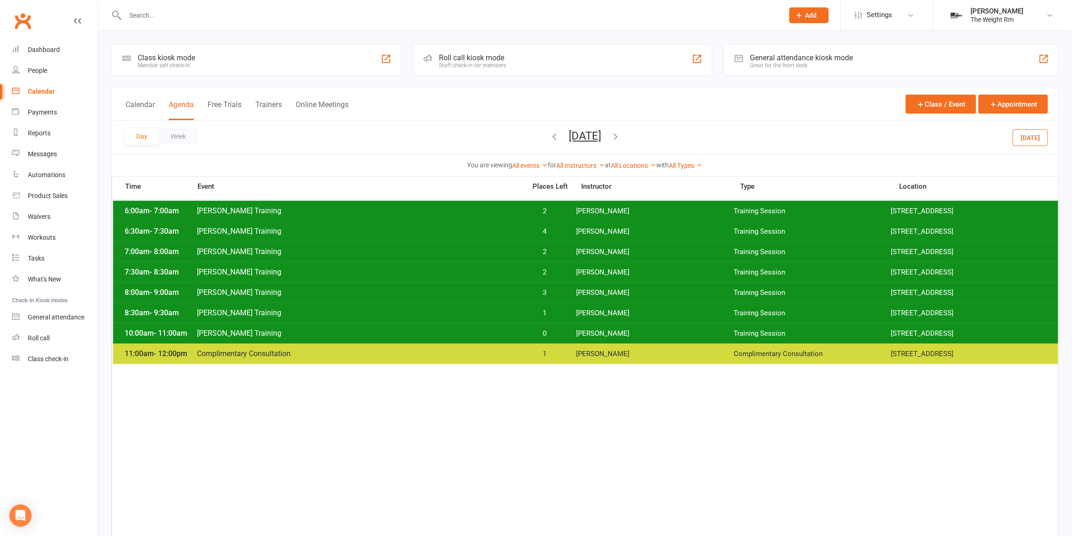
click at [562, 275] on span "2" at bounding box center [544, 272] width 49 height 9
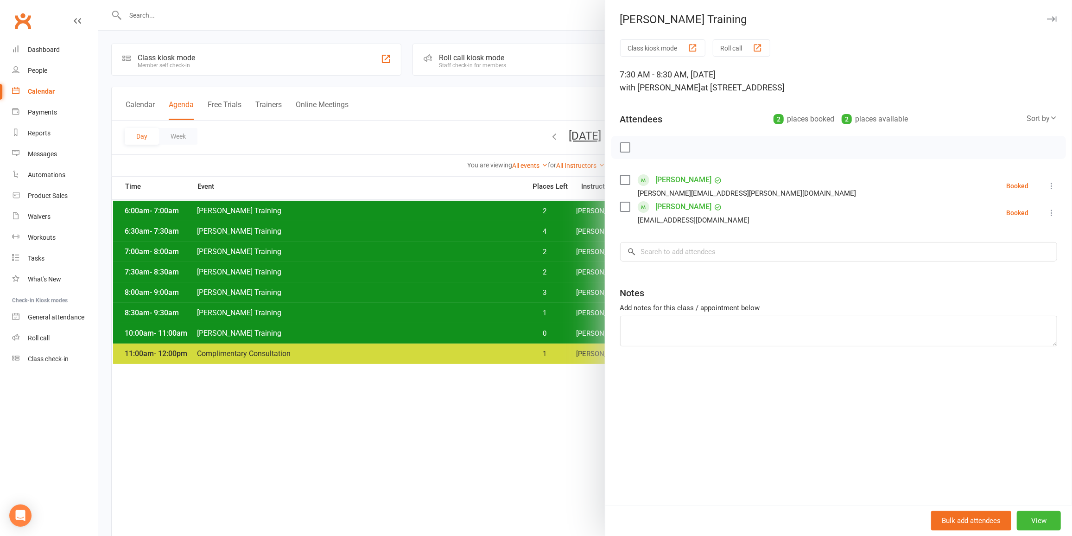
click at [559, 271] on div at bounding box center [585, 268] width 974 height 536
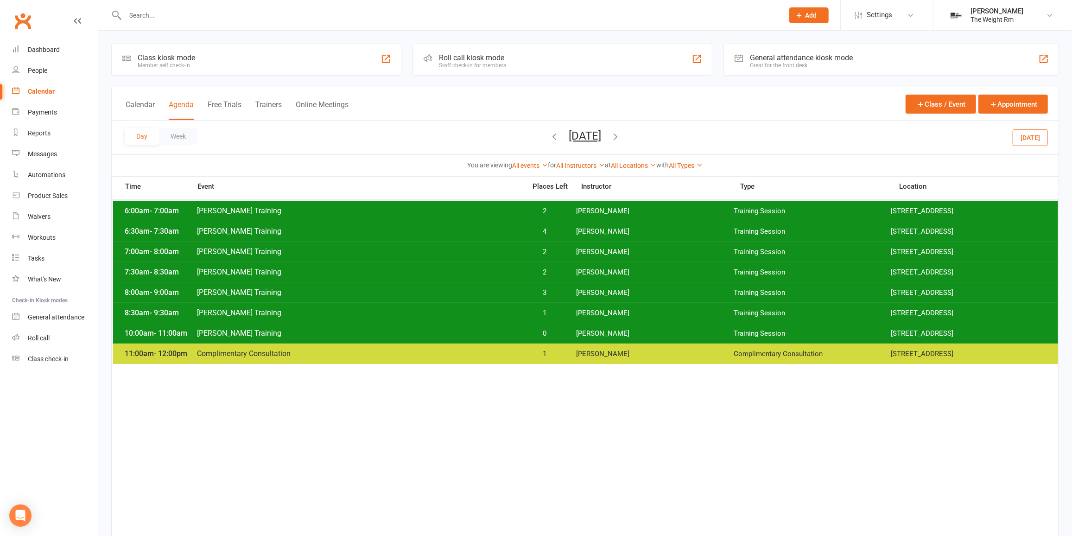
click at [558, 292] on span "3" at bounding box center [544, 292] width 49 height 9
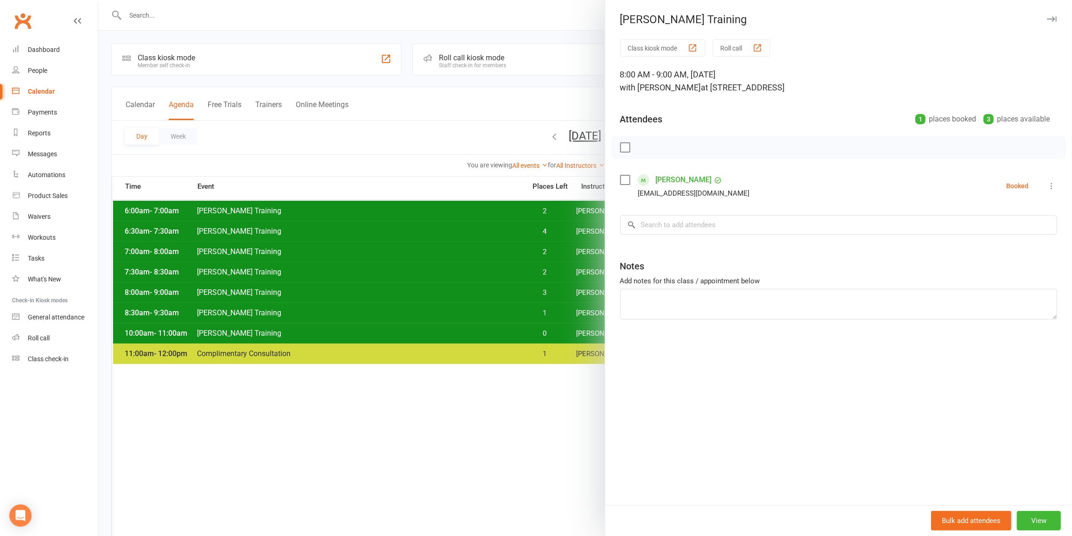
click at [557, 292] on div at bounding box center [585, 268] width 974 height 536
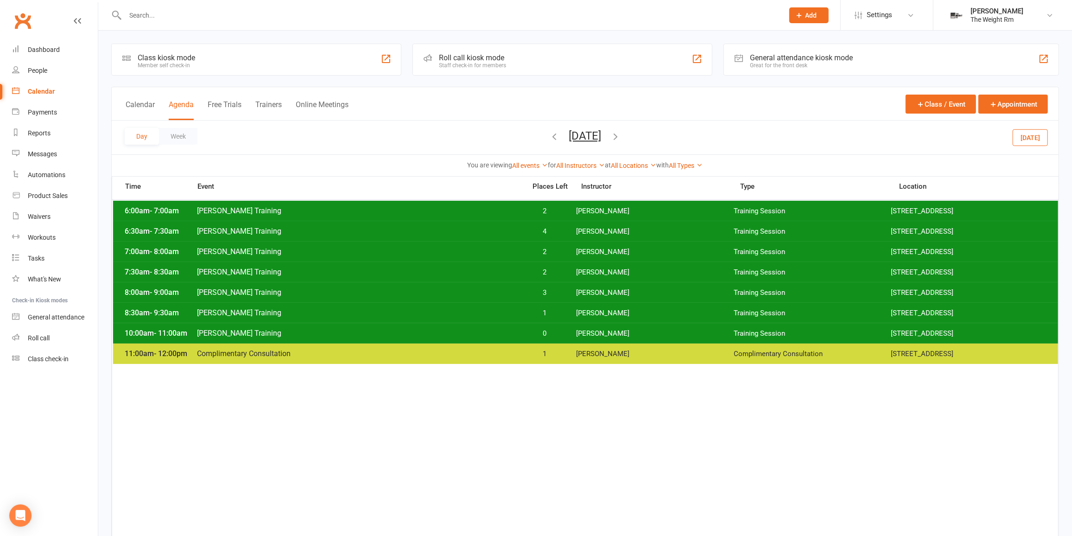
click at [553, 312] on span "1" at bounding box center [544, 313] width 49 height 9
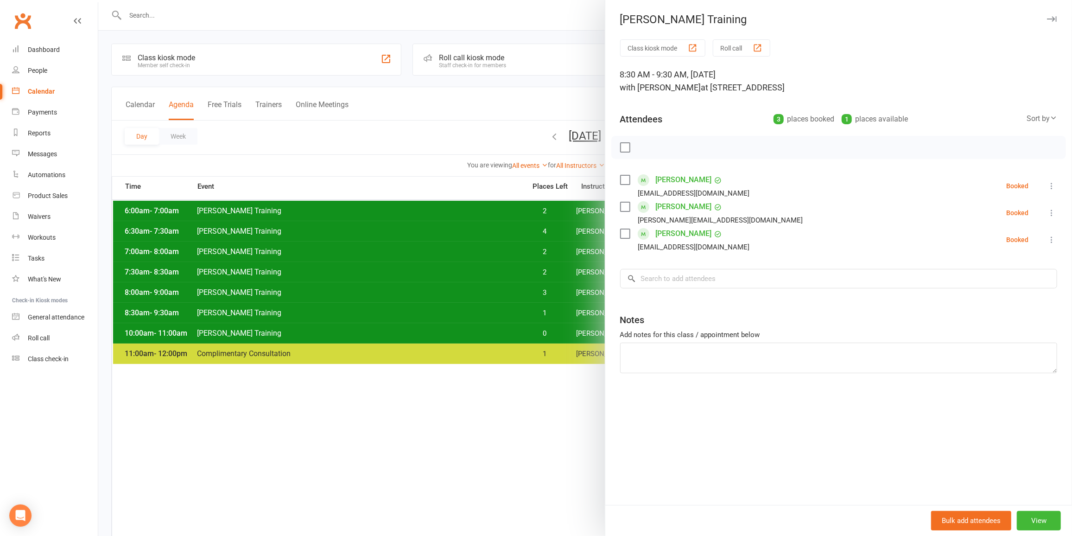
click at [552, 312] on div at bounding box center [585, 268] width 974 height 536
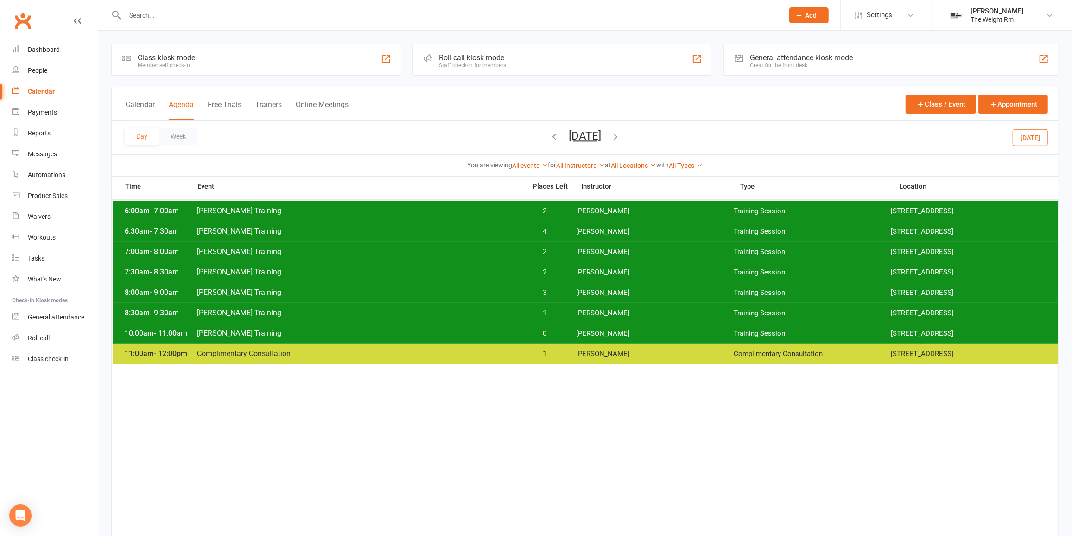
click at [554, 332] on span "0" at bounding box center [544, 333] width 49 height 9
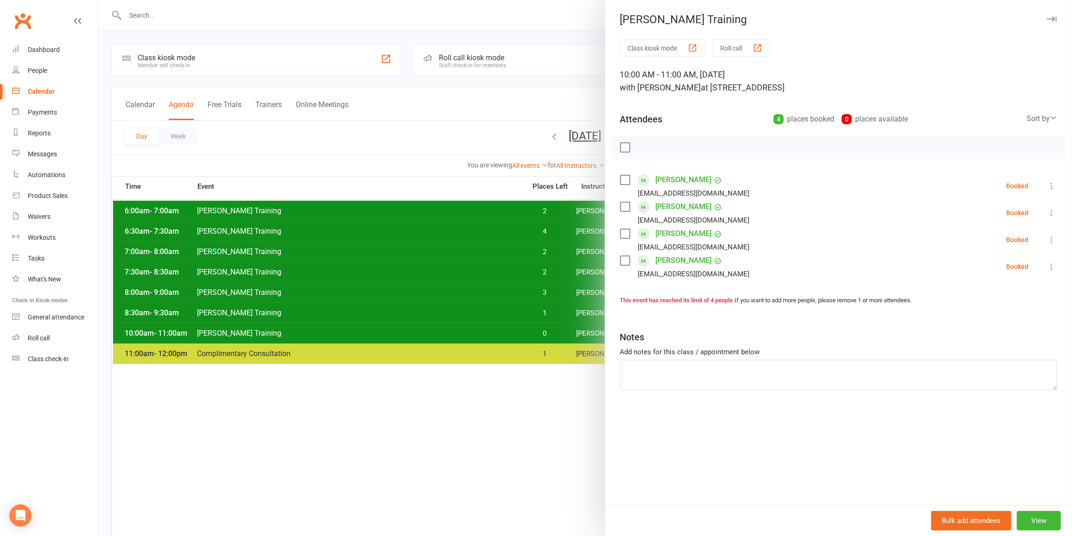
click at [509, 251] on div at bounding box center [585, 268] width 974 height 536
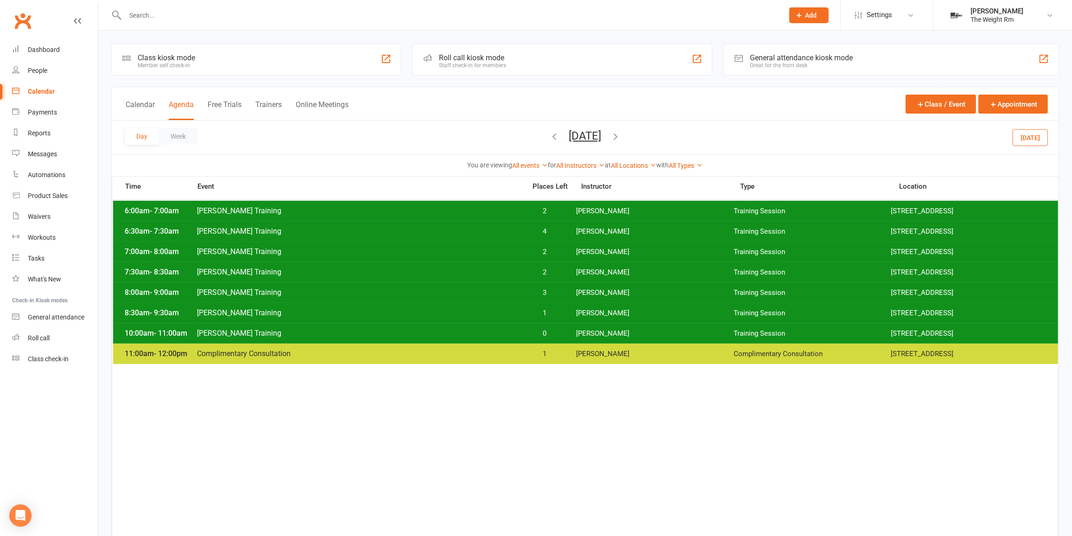
click at [525, 243] on div "7:00am - 8:00am [PERSON_NAME] Training 2 [PERSON_NAME] Training Session [STREET…" at bounding box center [585, 251] width 945 height 20
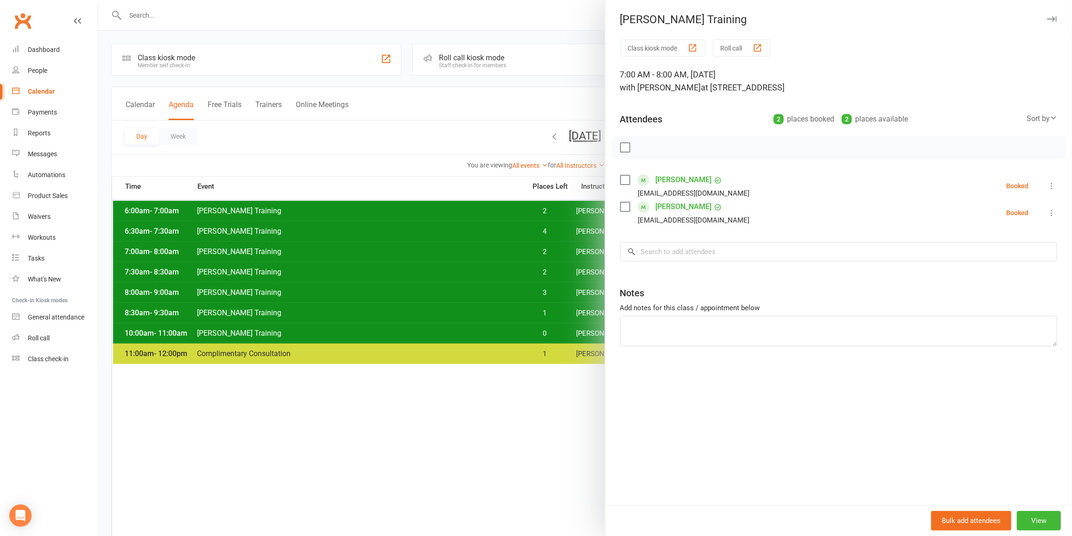
click at [339, 227] on div at bounding box center [585, 268] width 974 height 536
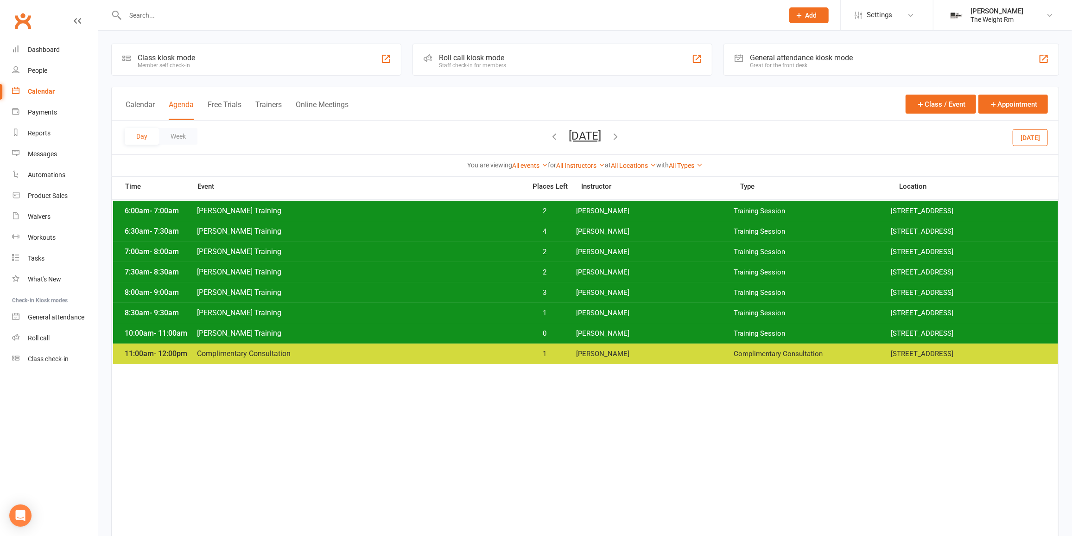
click at [359, 271] on span "[PERSON_NAME] Training" at bounding box center [359, 271] width 324 height 9
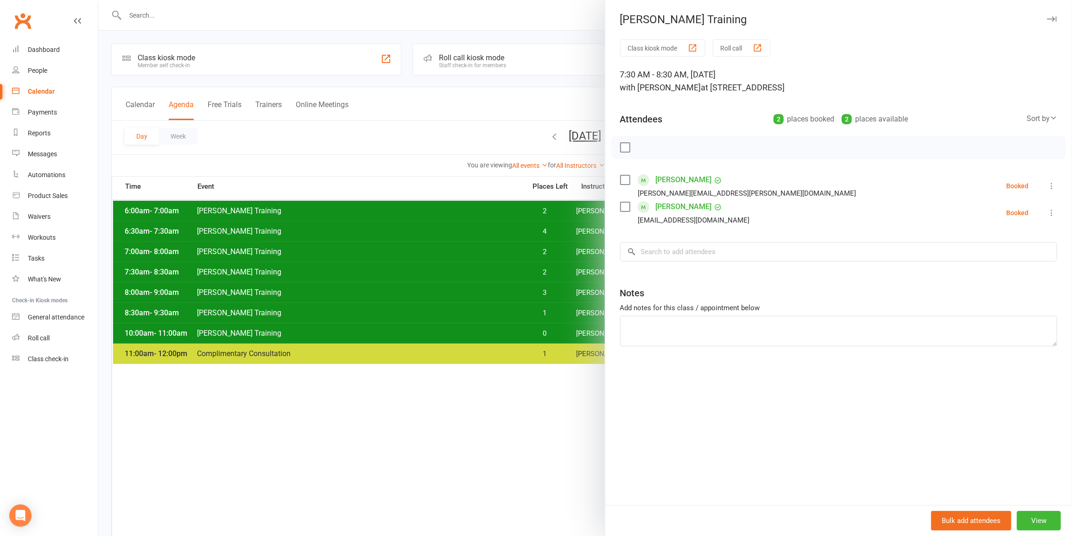
click at [489, 307] on div at bounding box center [585, 268] width 974 height 536
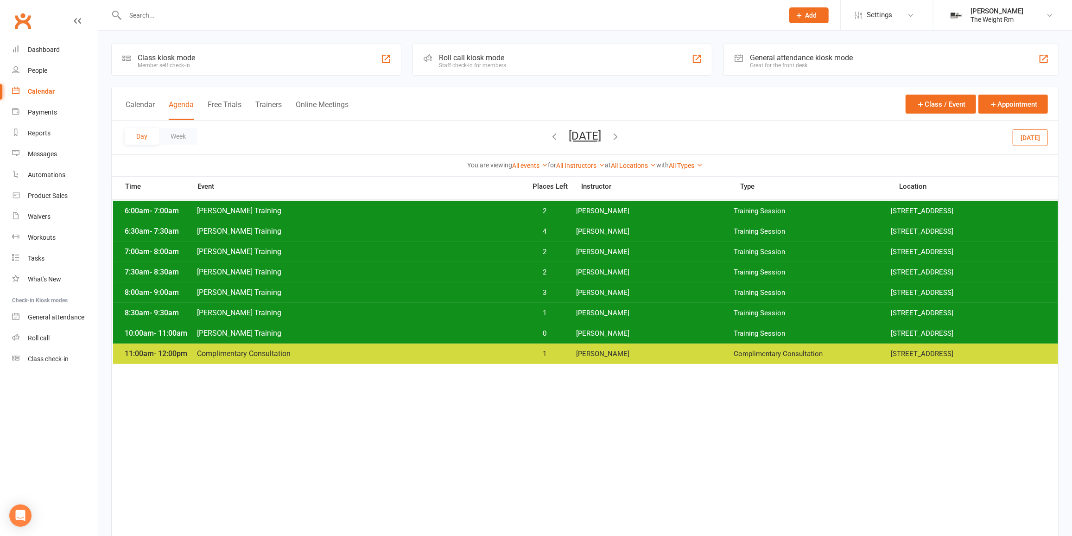
click at [494, 315] on span "[PERSON_NAME] Training" at bounding box center [359, 312] width 324 height 9
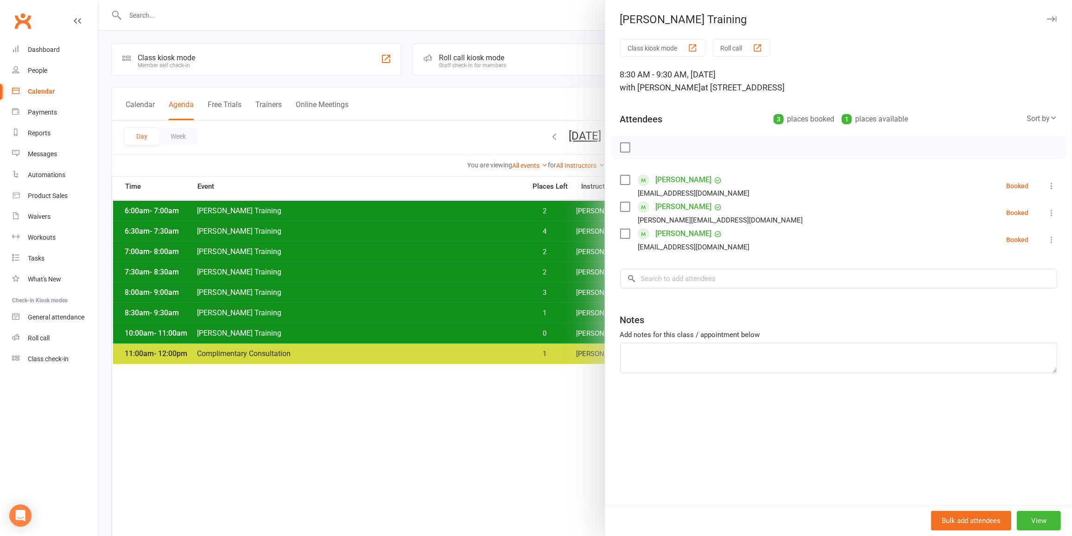
click at [661, 239] on link "[PERSON_NAME]" at bounding box center [684, 233] width 56 height 15
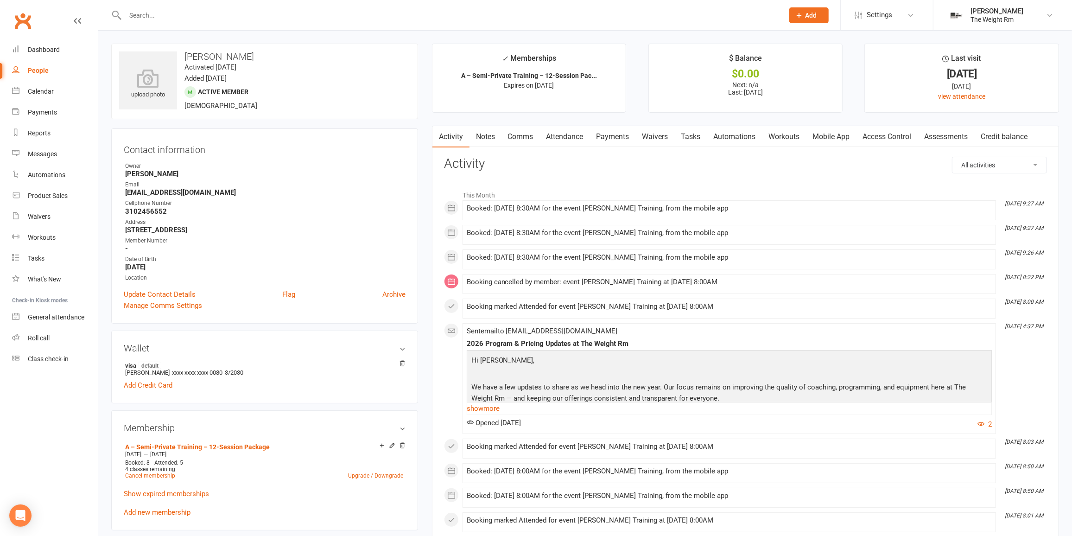
click at [557, 133] on link "Attendance" at bounding box center [565, 136] width 50 height 21
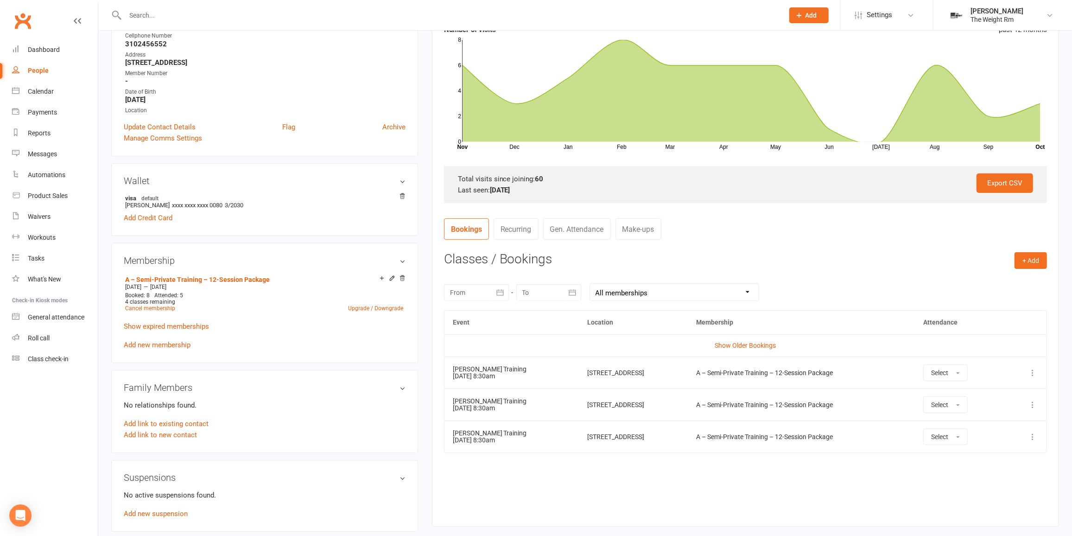
scroll to position [210, 0]
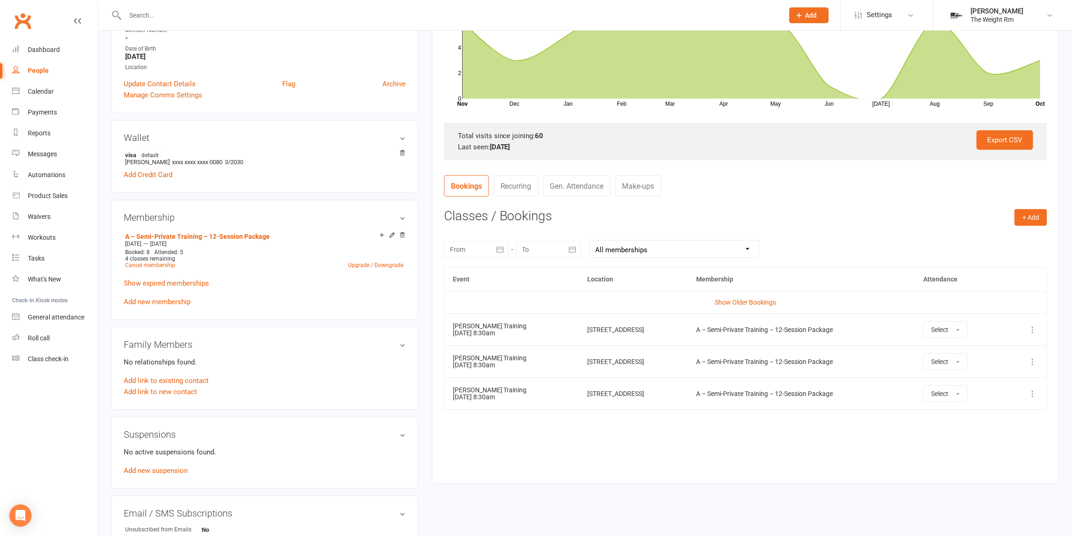
click at [529, 280] on th "Event" at bounding box center [511, 279] width 134 height 24
click at [497, 252] on icon "button" at bounding box center [499, 249] width 9 height 9
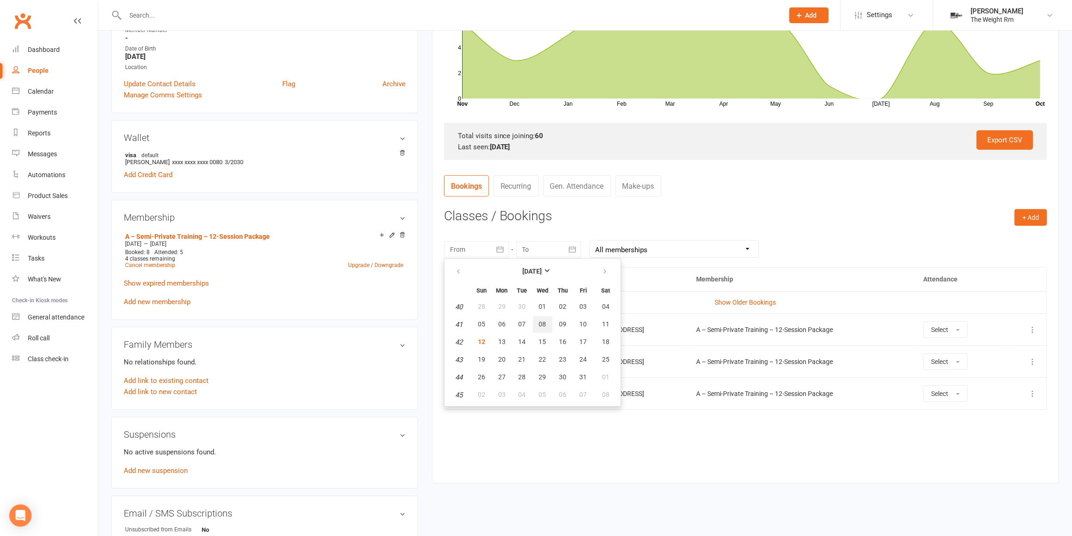
click at [539, 316] on button "08" at bounding box center [542, 324] width 19 height 17
type input "[DATE]"
